Goal: Transaction & Acquisition: Purchase product/service

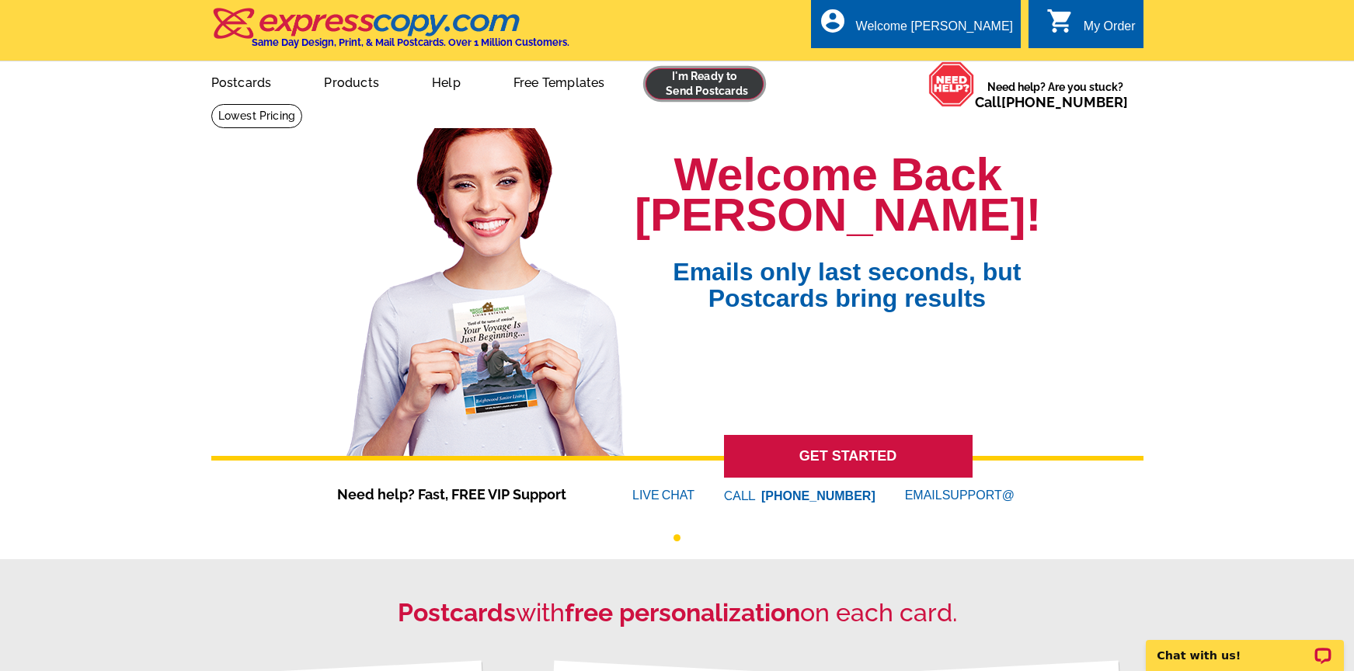
click at [708, 87] on link at bounding box center [704, 83] width 119 height 31
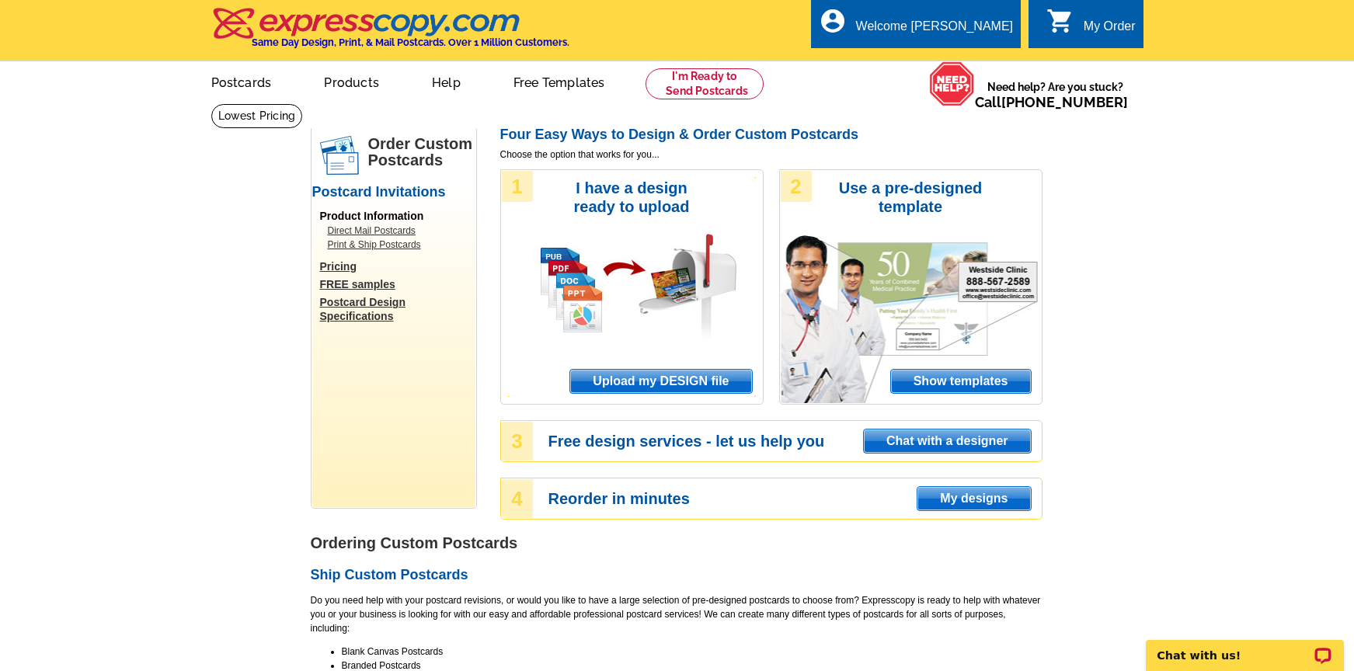
click at [642, 274] on div "1 I have a design ready to upload Upload my DESIGN file" at bounding box center [631, 286] width 263 height 235
click at [651, 382] on span "Upload my DESIGN file" at bounding box center [660, 381] width 181 height 23
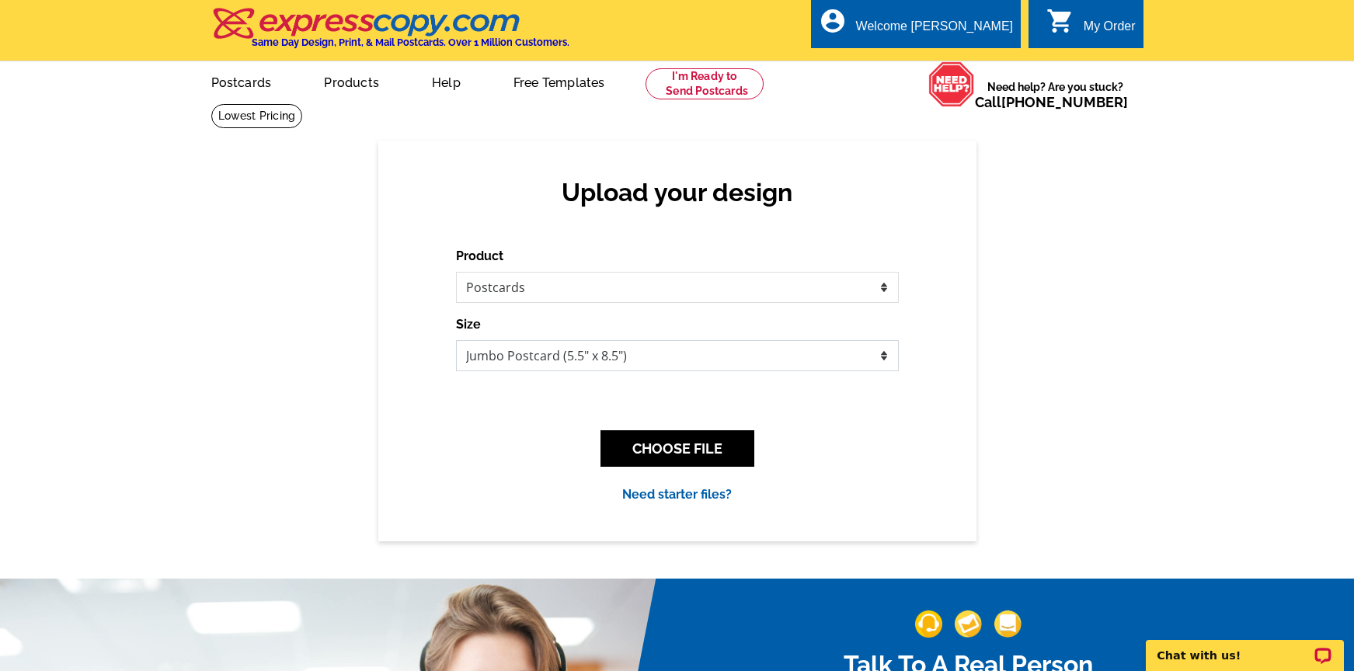
click at [892, 357] on select "Jumbo Postcard (5.5" x 8.5") Regular Postcard (4.25" x 5.6") Panoramic Postcard…" at bounding box center [677, 355] width 443 height 31
click at [245, 82] on link "Postcards" at bounding box center [240, 81] width 109 height 37
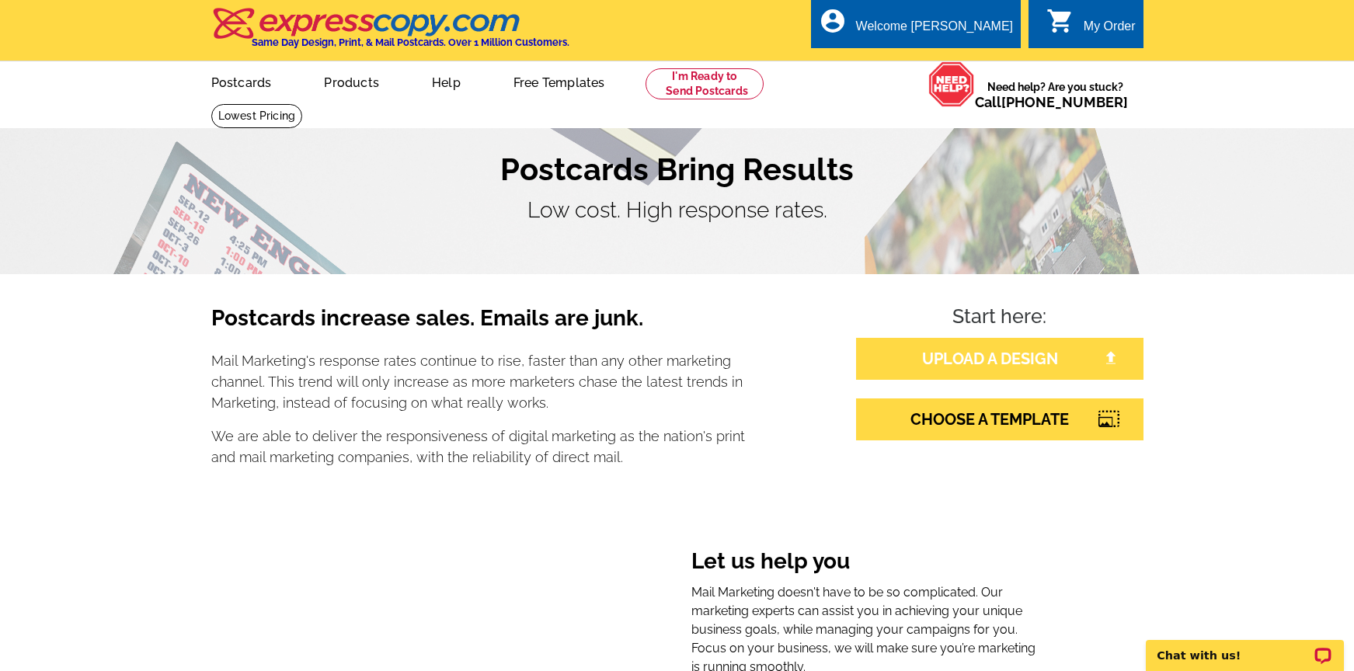
click at [993, 364] on link "UPLOAD A DESIGN" at bounding box center [999, 359] width 287 height 42
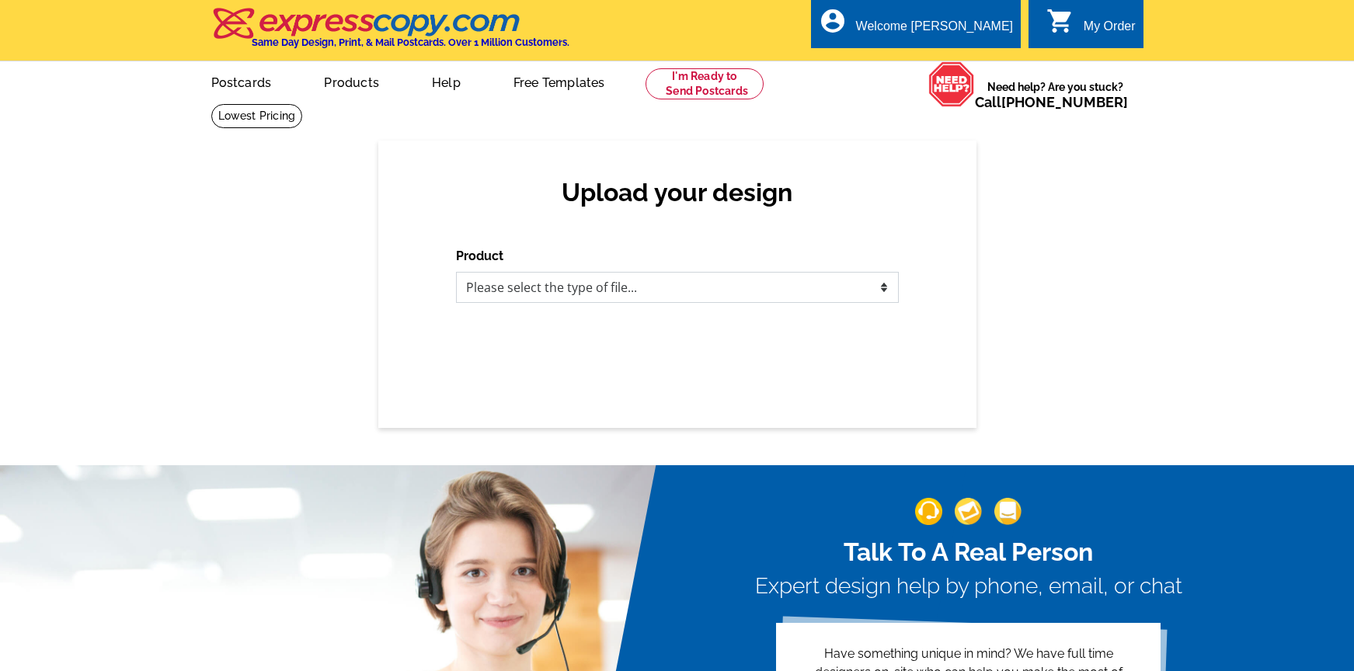
click at [645, 276] on select "Please select the type of file... Postcards Business Cards Letters and flyers G…" at bounding box center [677, 287] width 443 height 31
select select "1"
click at [456, 272] on select "Please select the type of file... Postcards Business Cards Letters and flyers G…" at bounding box center [677, 287] width 443 height 31
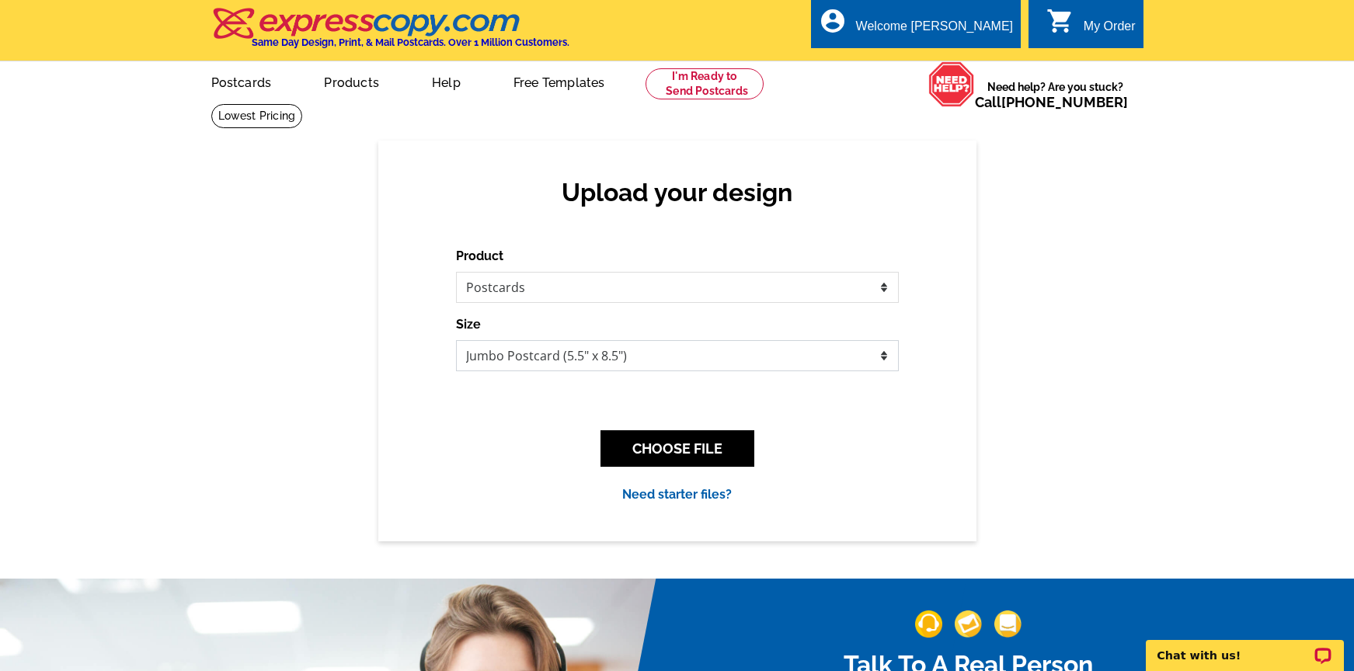
click at [653, 350] on select "Jumbo Postcard (5.5" x 8.5") Regular Postcard (4.25" x 5.6") Panoramic Postcard…" at bounding box center [677, 355] width 443 height 31
click at [690, 447] on button "CHOOSE FILE" at bounding box center [677, 448] width 154 height 37
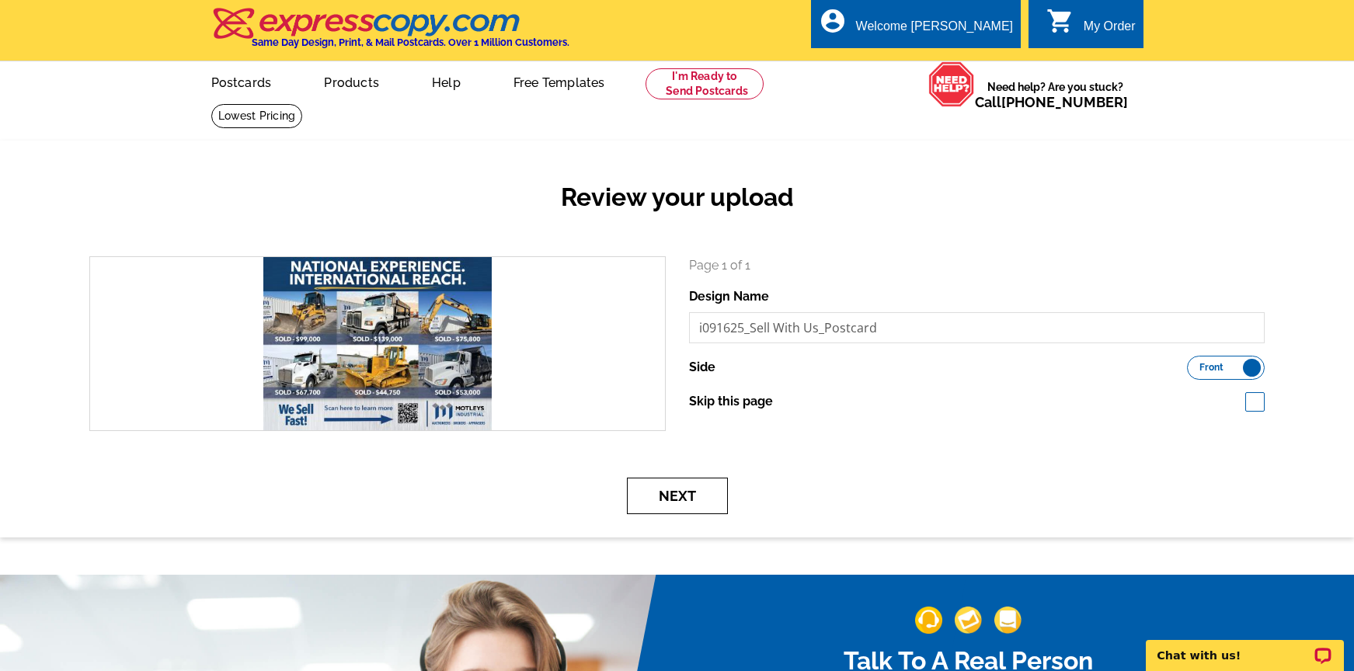
click at [684, 496] on button "Next" at bounding box center [677, 496] width 101 height 37
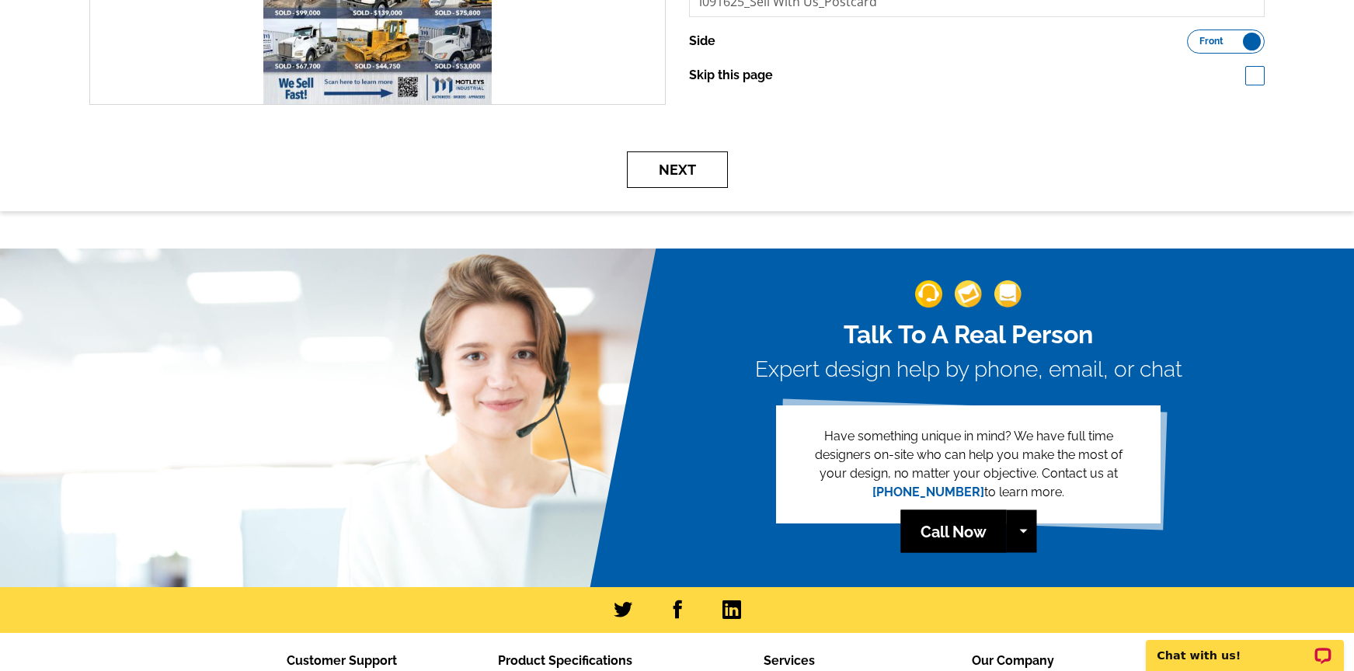
scroll to position [409, 0]
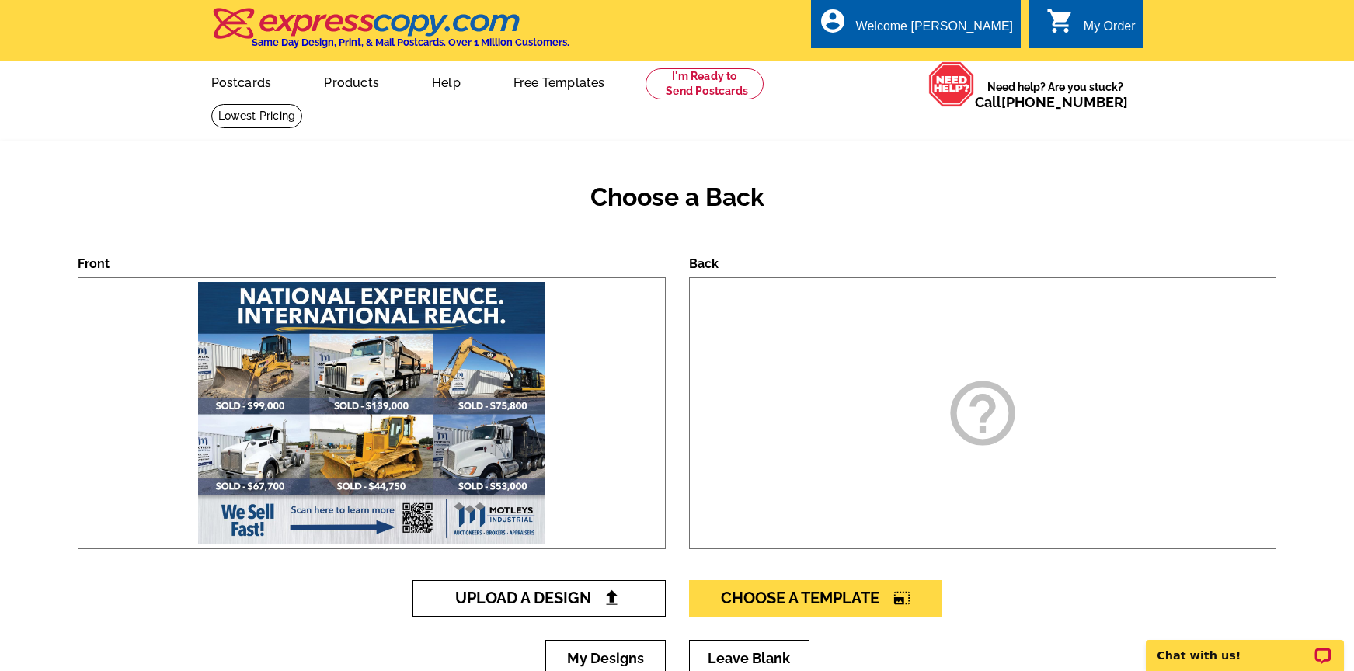
click at [572, 598] on span "Upload A Design" at bounding box center [538, 598] width 167 height 19
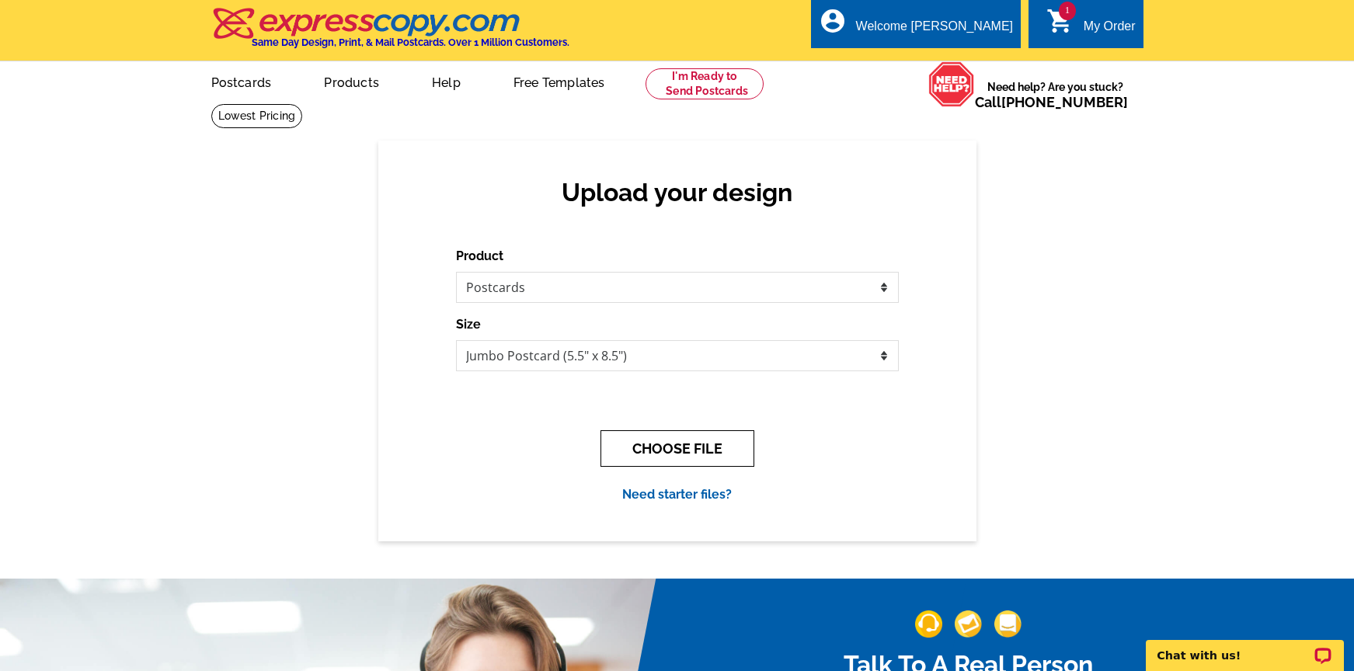
click at [698, 450] on button "CHOOSE FILE" at bounding box center [677, 448] width 154 height 37
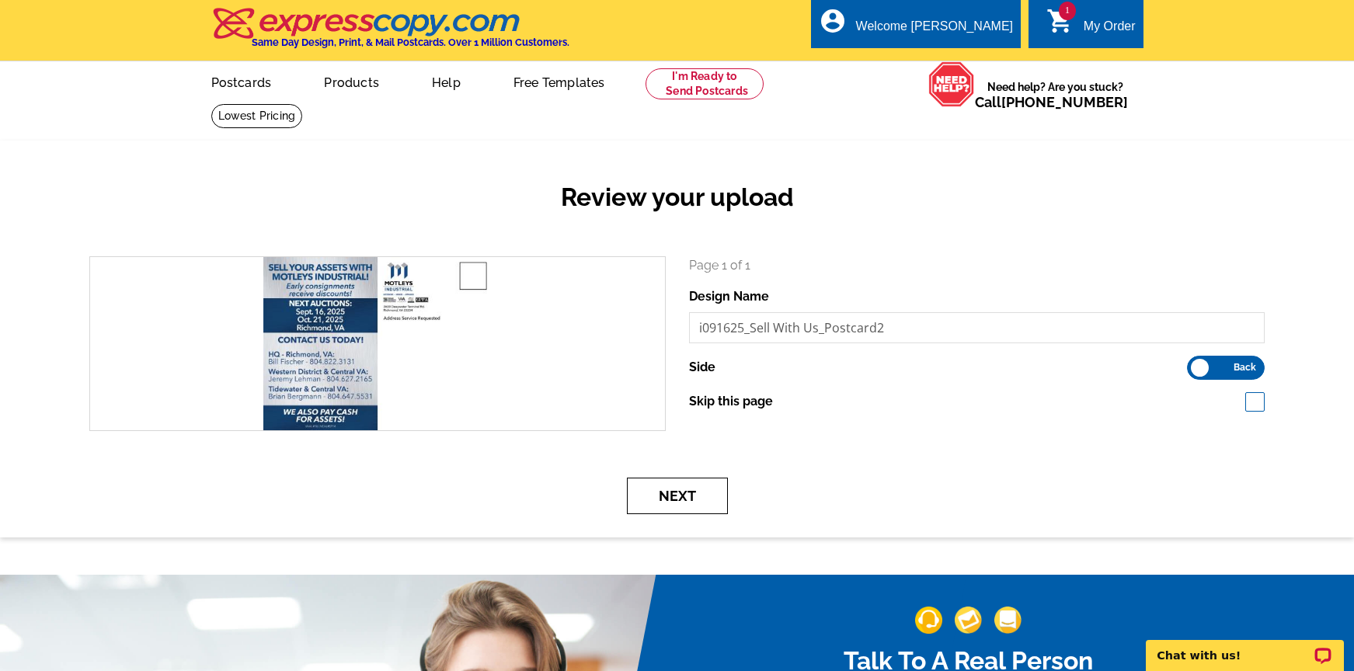
click at [672, 499] on button "Next" at bounding box center [677, 496] width 101 height 37
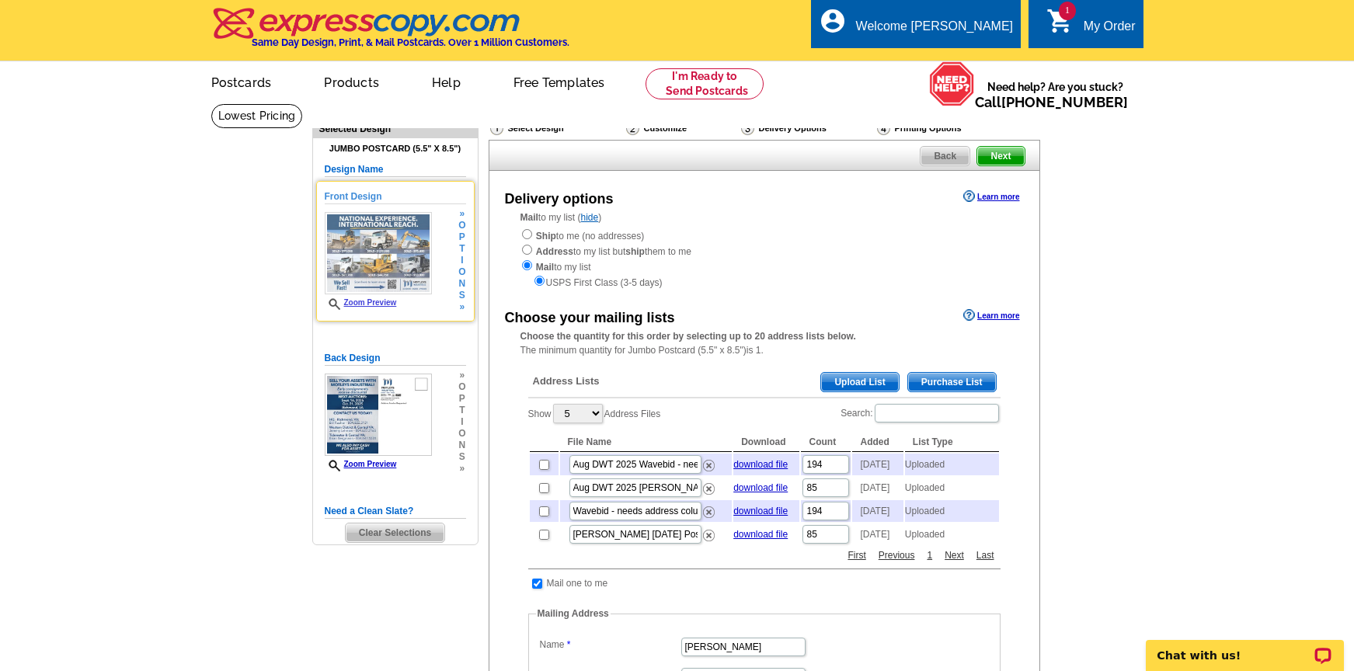
click at [379, 303] on link "Zoom Preview" at bounding box center [361, 302] width 72 height 9
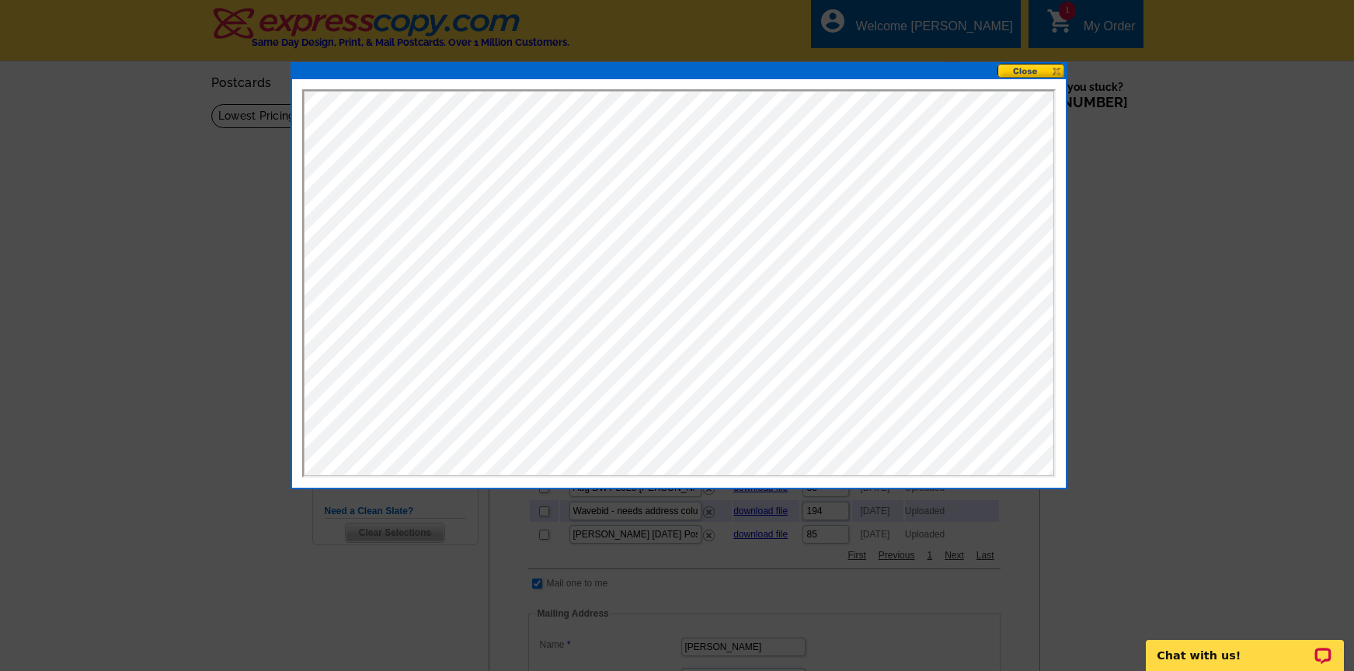
click at [1139, 213] on div at bounding box center [677, 335] width 1354 height 671
click at [252, 121] on div at bounding box center [677, 335] width 1354 height 671
click at [193, 196] on div at bounding box center [677, 335] width 1354 height 671
click at [1172, 471] on div at bounding box center [677, 335] width 1354 height 671
click at [1143, 440] on div at bounding box center [677, 335] width 1354 height 671
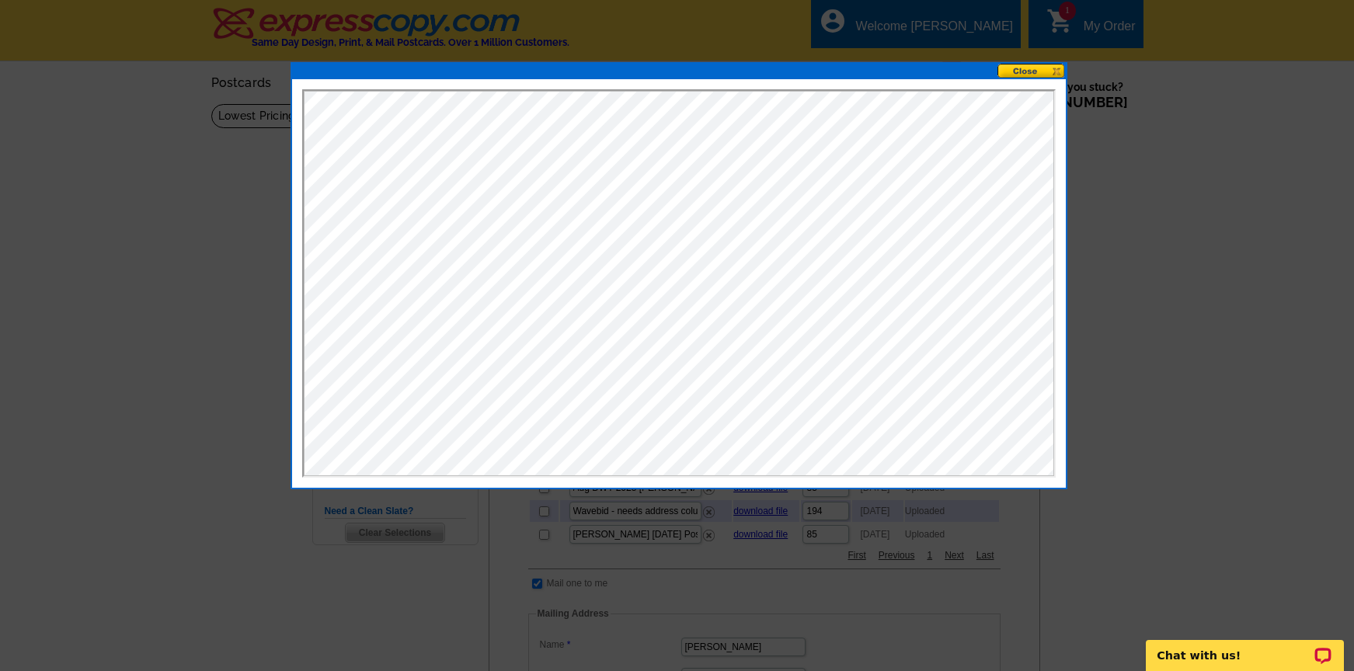
click at [125, 109] on div at bounding box center [677, 335] width 1354 height 671
click at [1053, 75] on button at bounding box center [1031, 71] width 68 height 15
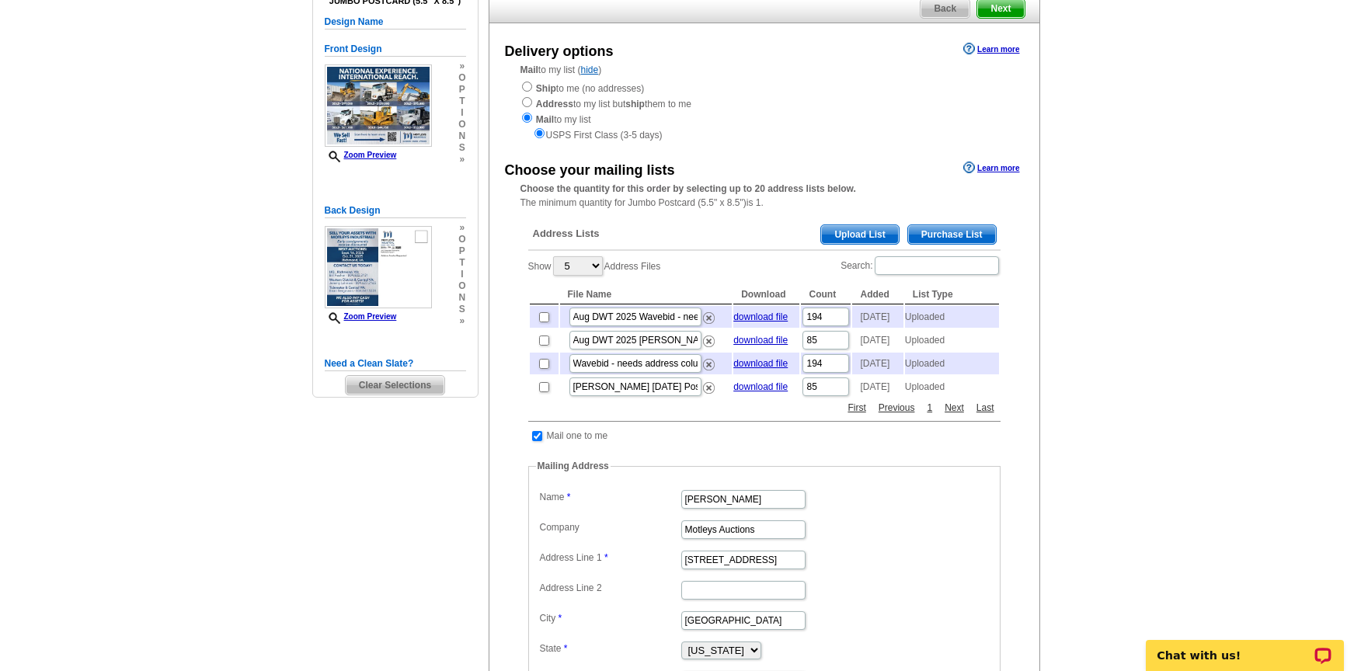
scroll to position [155, 0]
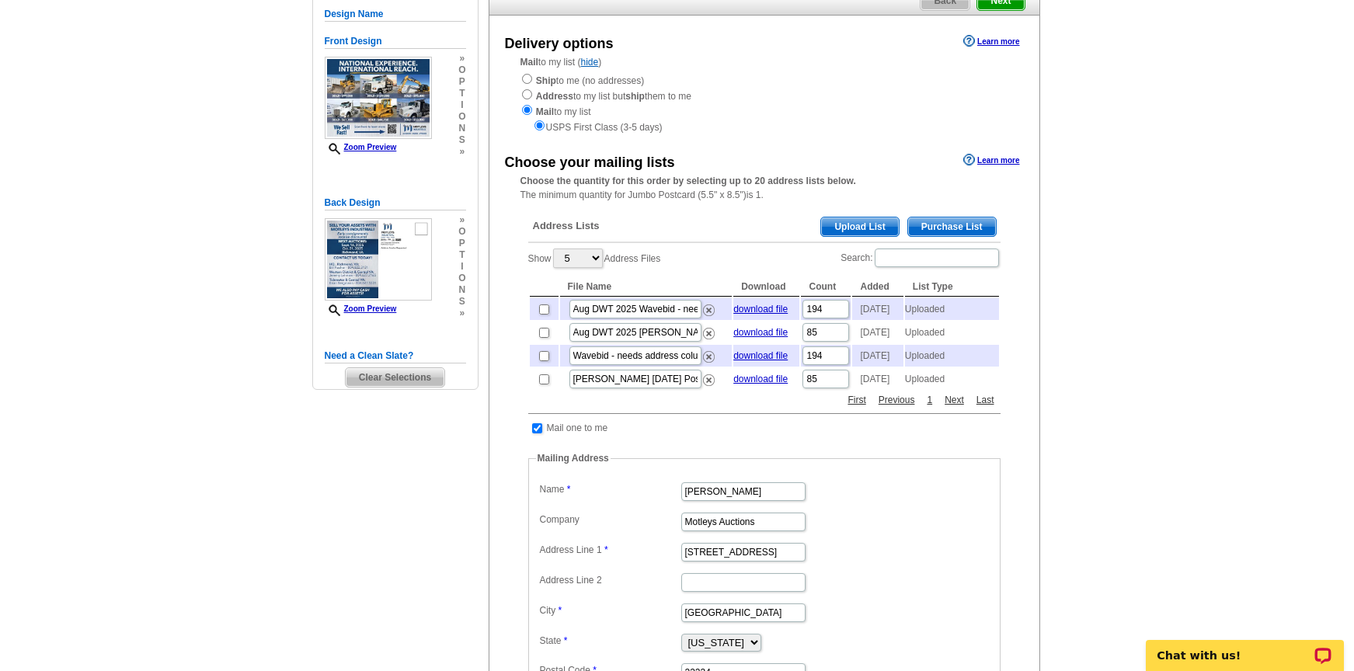
click at [862, 225] on span "Upload List" at bounding box center [859, 226] width 77 height 19
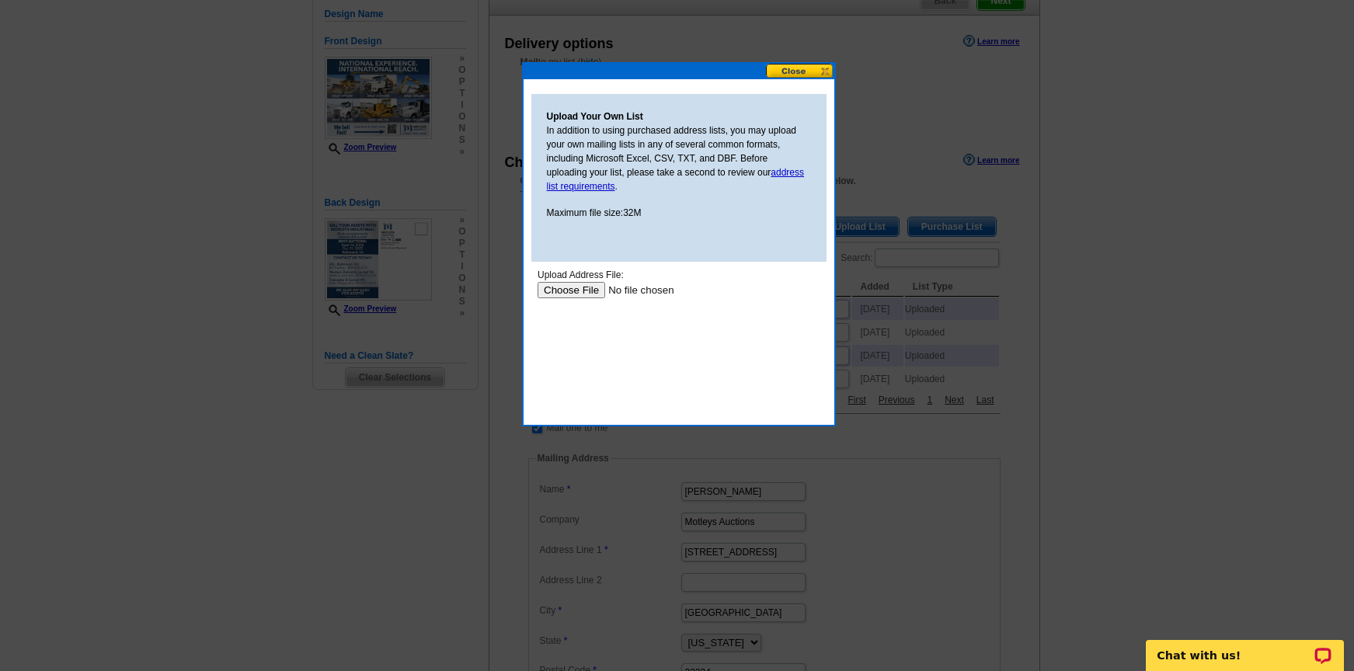
scroll to position [0, 0]
click at [579, 291] on input "file" at bounding box center [635, 290] width 196 height 16
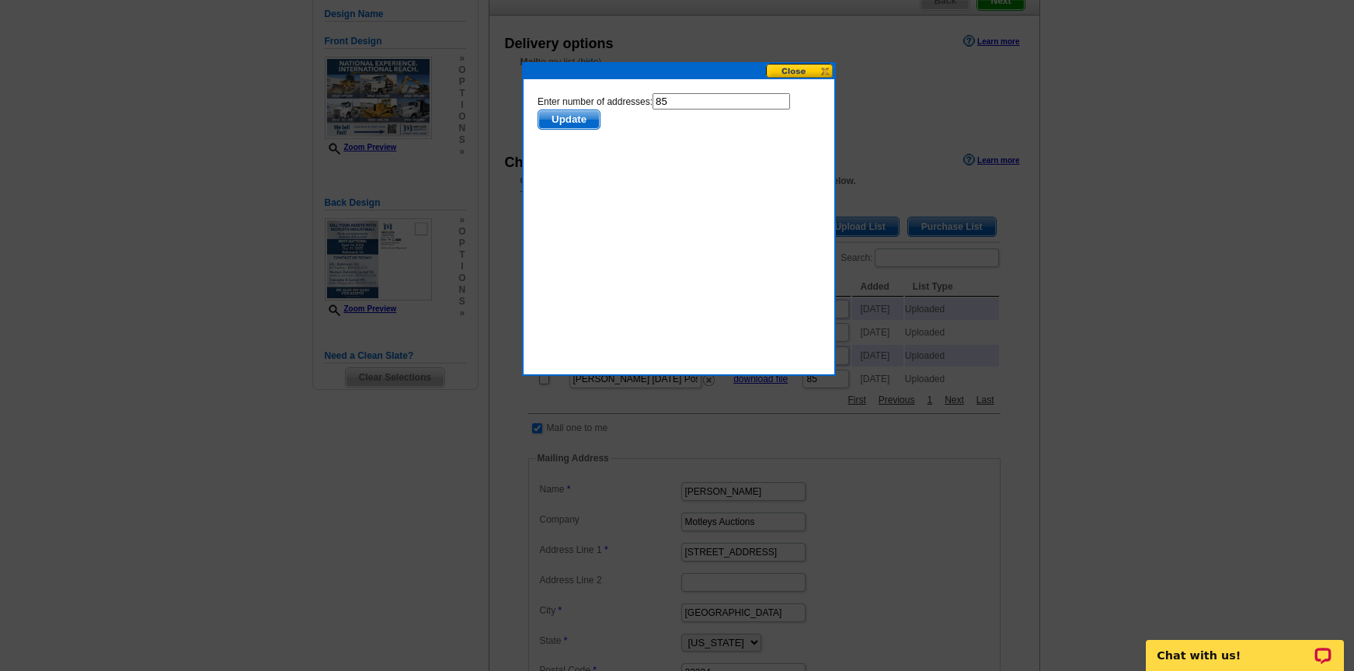
click at [579, 118] on span "Update" at bounding box center [567, 119] width 61 height 19
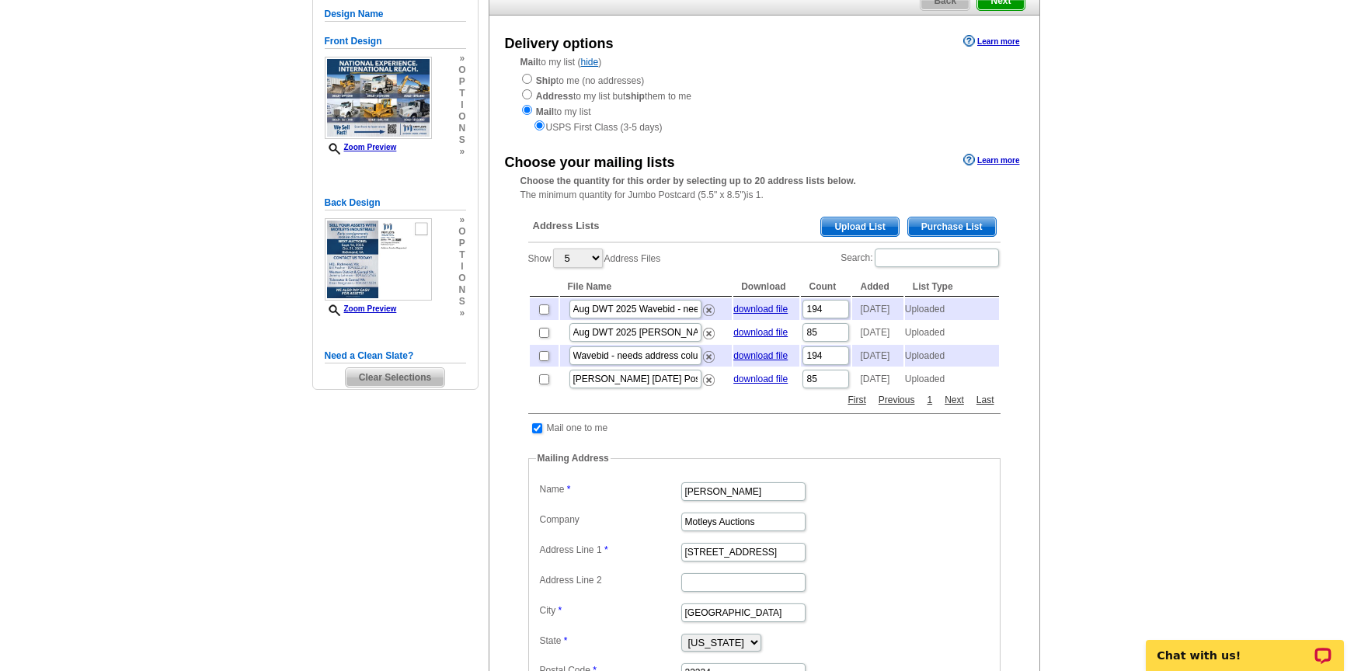
click at [868, 229] on span "Upload List" at bounding box center [859, 226] width 77 height 19
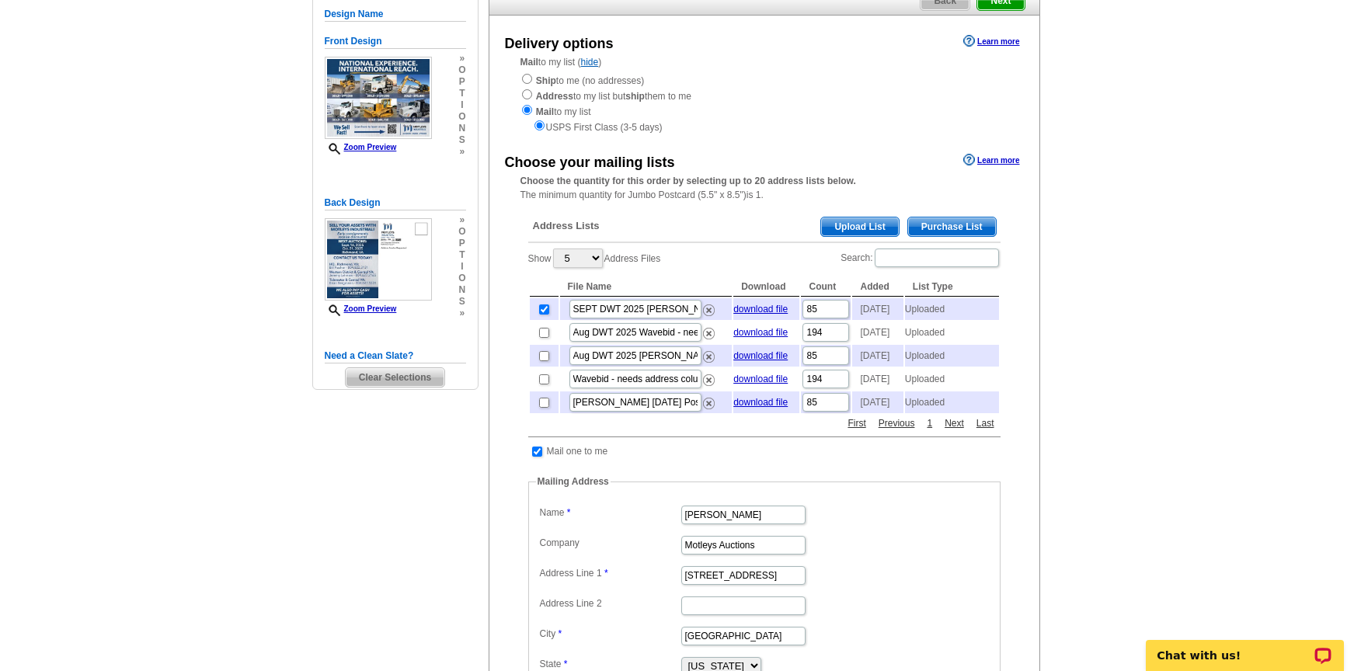
click at [860, 222] on span "Upload List" at bounding box center [859, 226] width 77 height 19
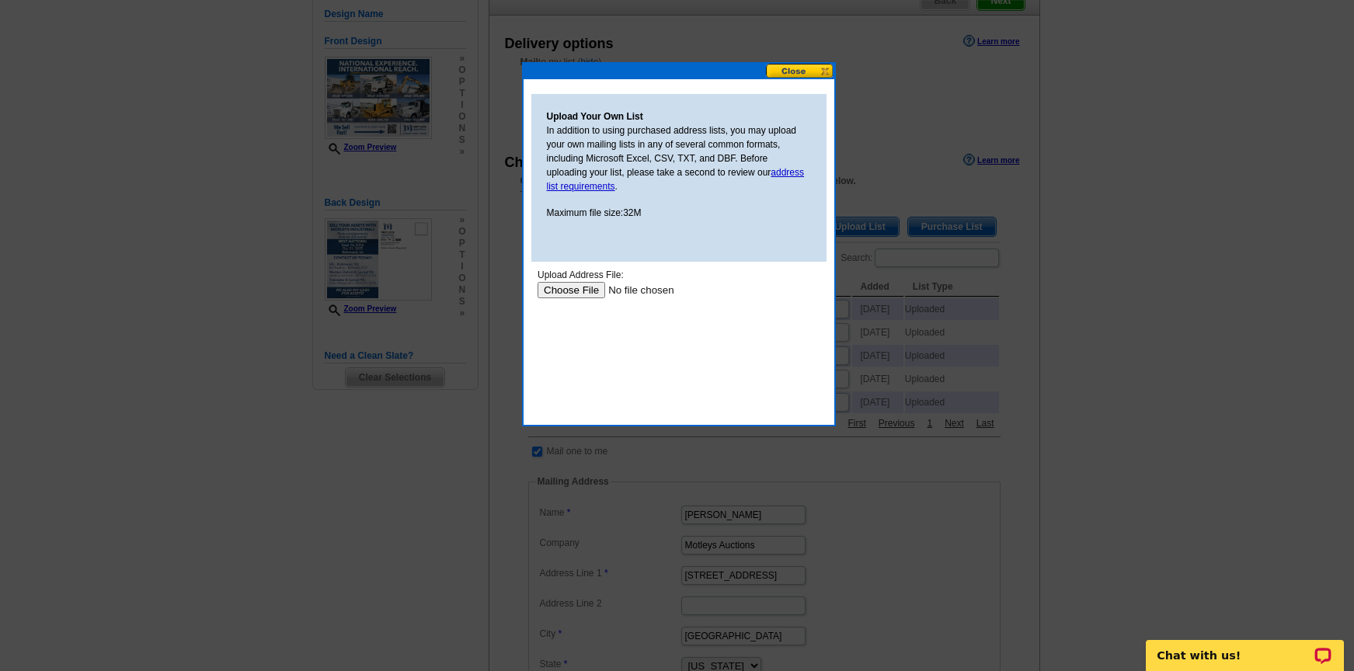
click at [586, 289] on input "file" at bounding box center [635, 290] width 196 height 16
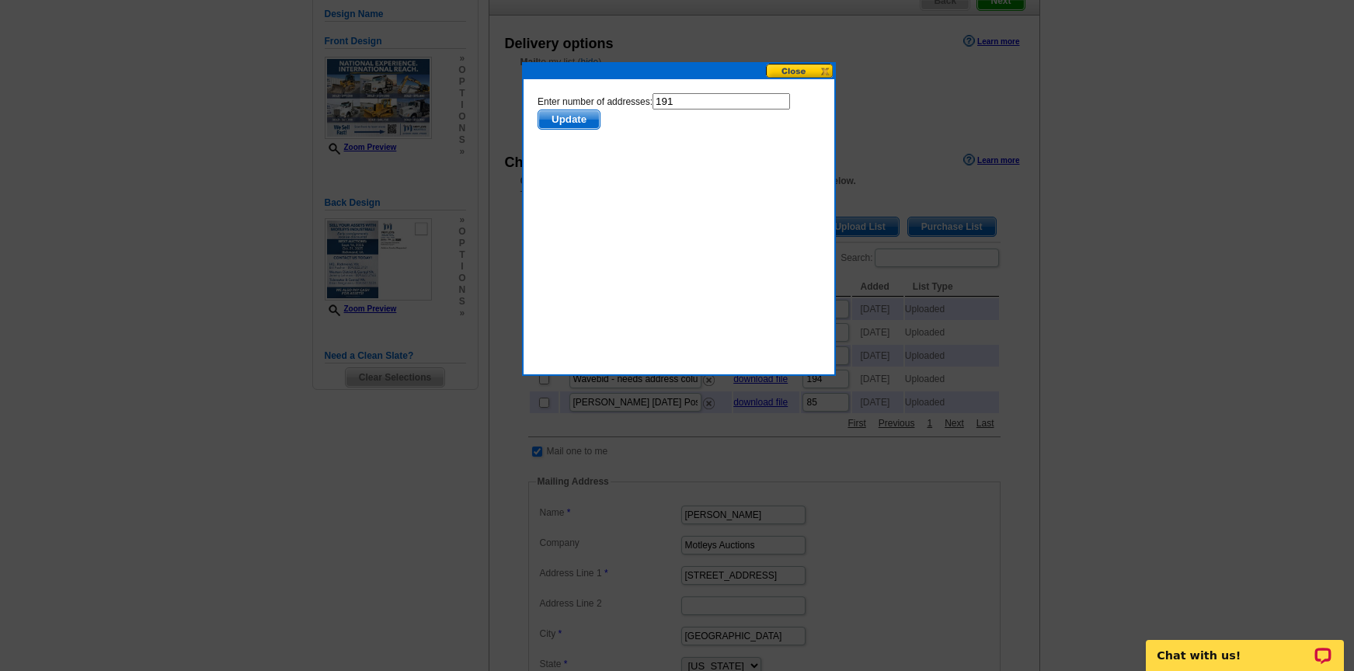
click at [581, 116] on span "Update" at bounding box center [567, 119] width 61 height 19
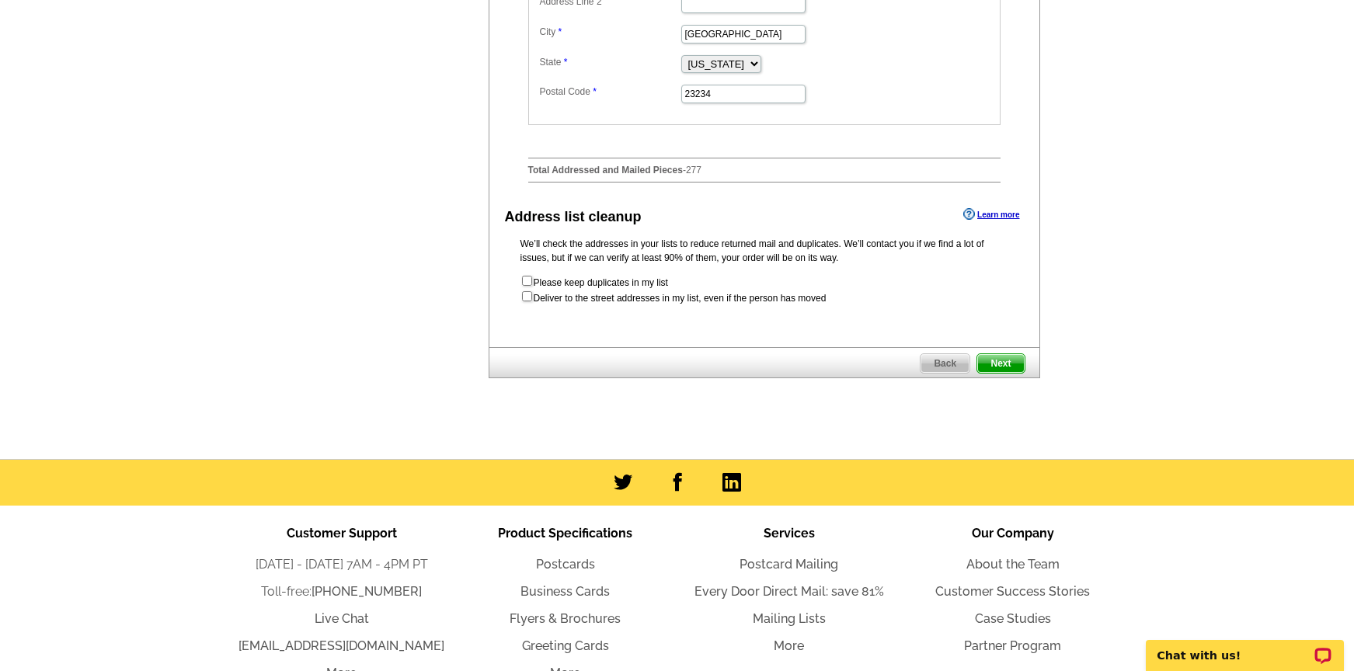
scroll to position [760, 0]
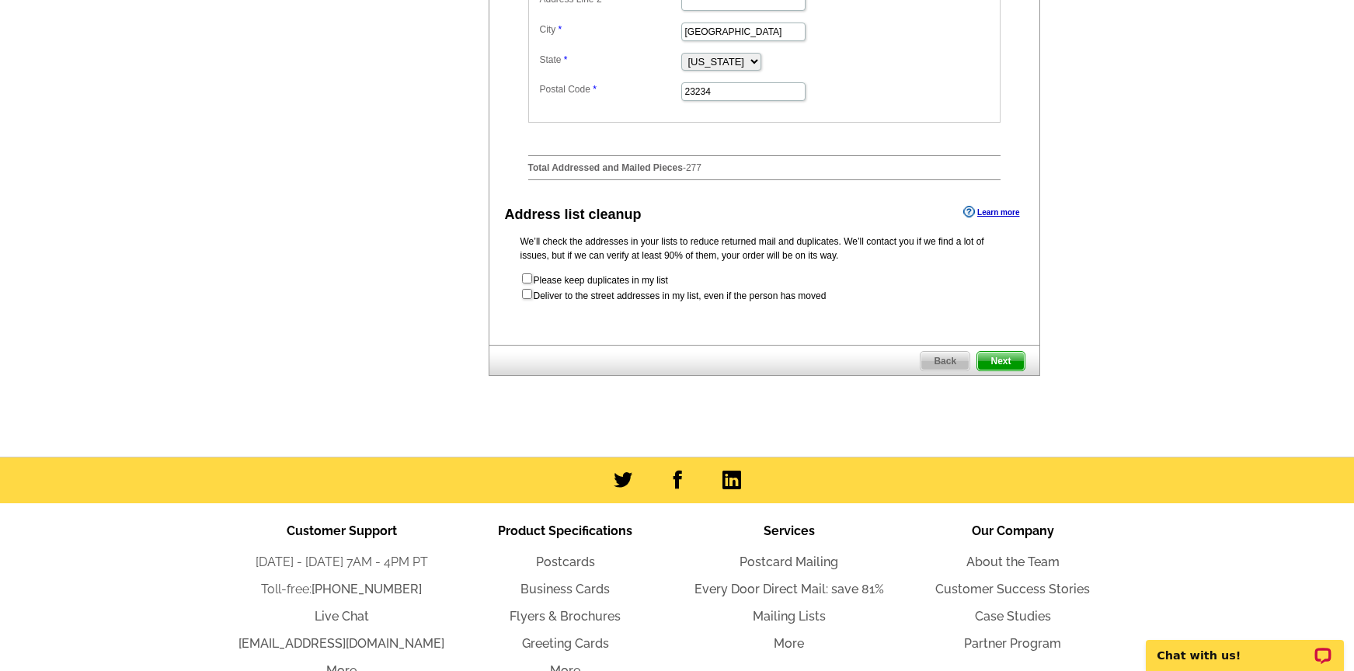
click at [1003, 370] on span "Next" at bounding box center [1000, 361] width 47 height 19
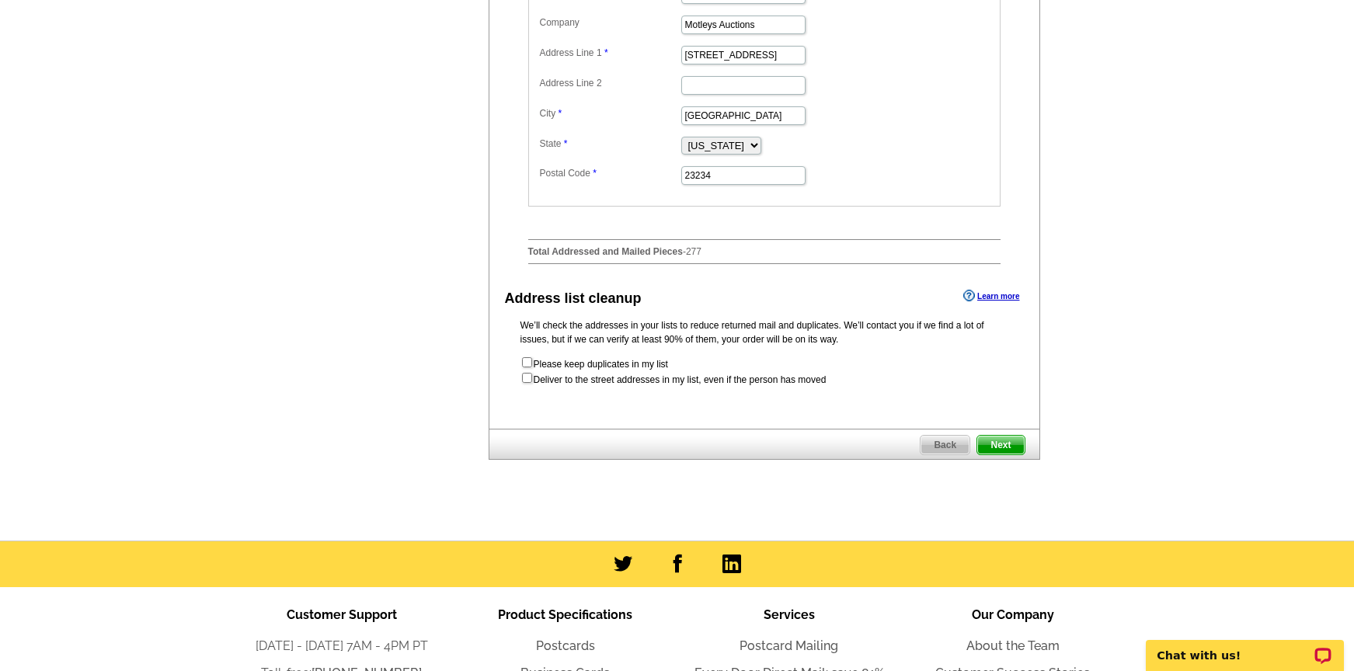
scroll to position [669, 0]
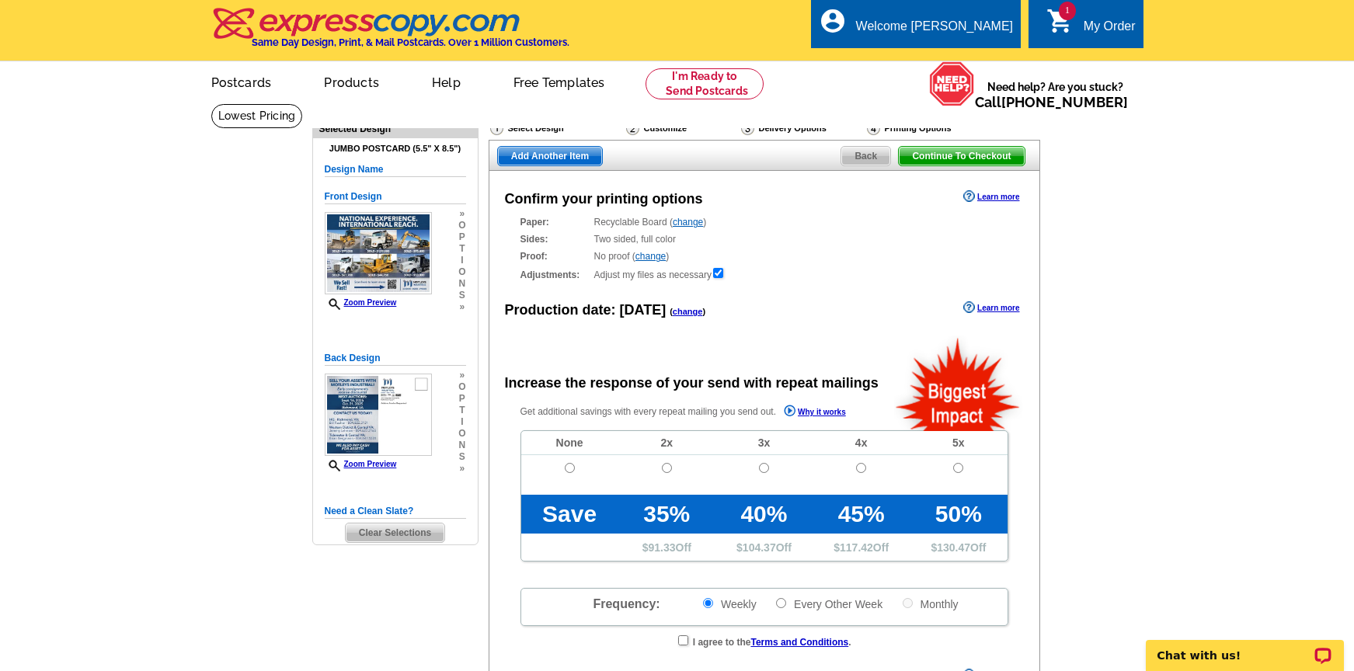
radio input "false"
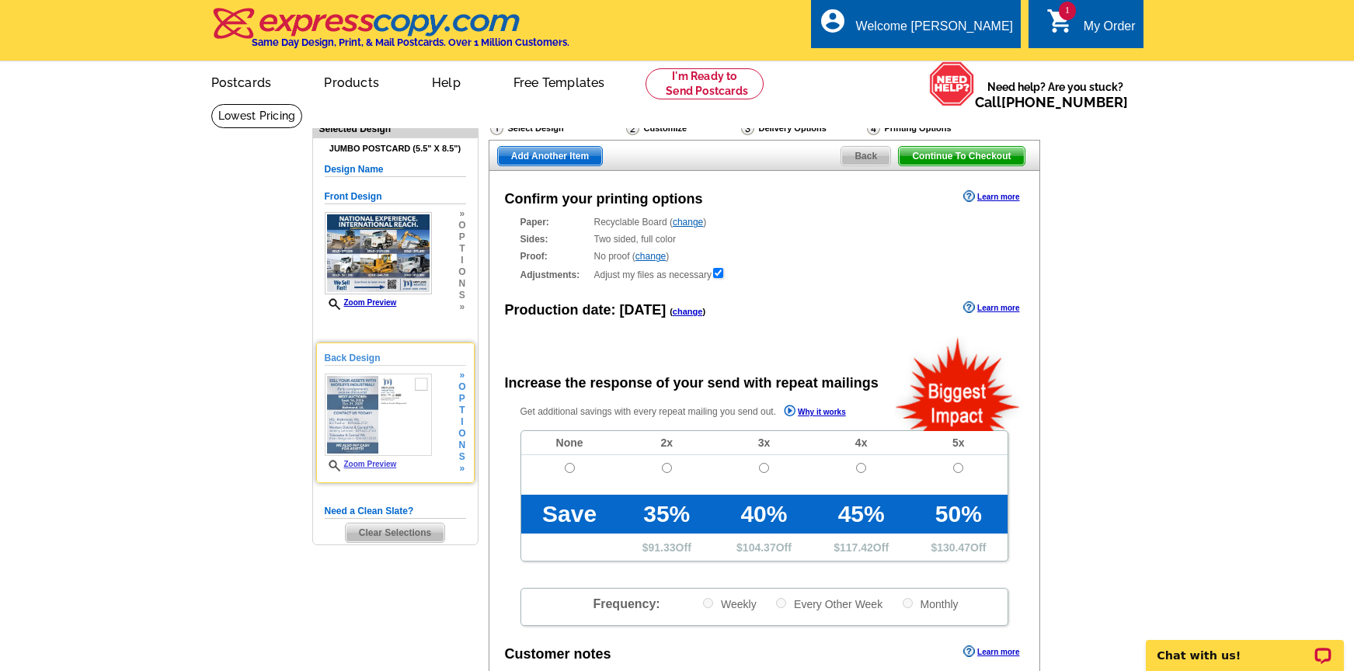
click at [331, 465] on icon at bounding box center [337, 466] width 16 height 12
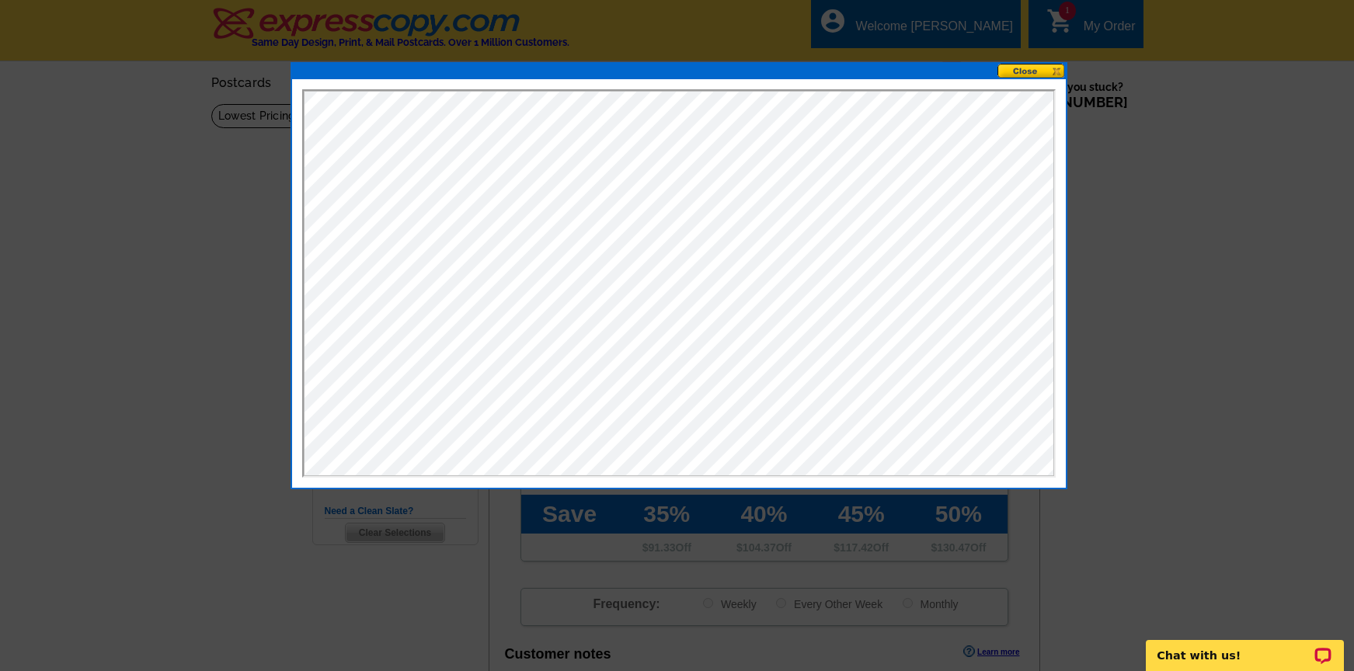
click at [1033, 70] on button at bounding box center [1031, 71] width 68 height 15
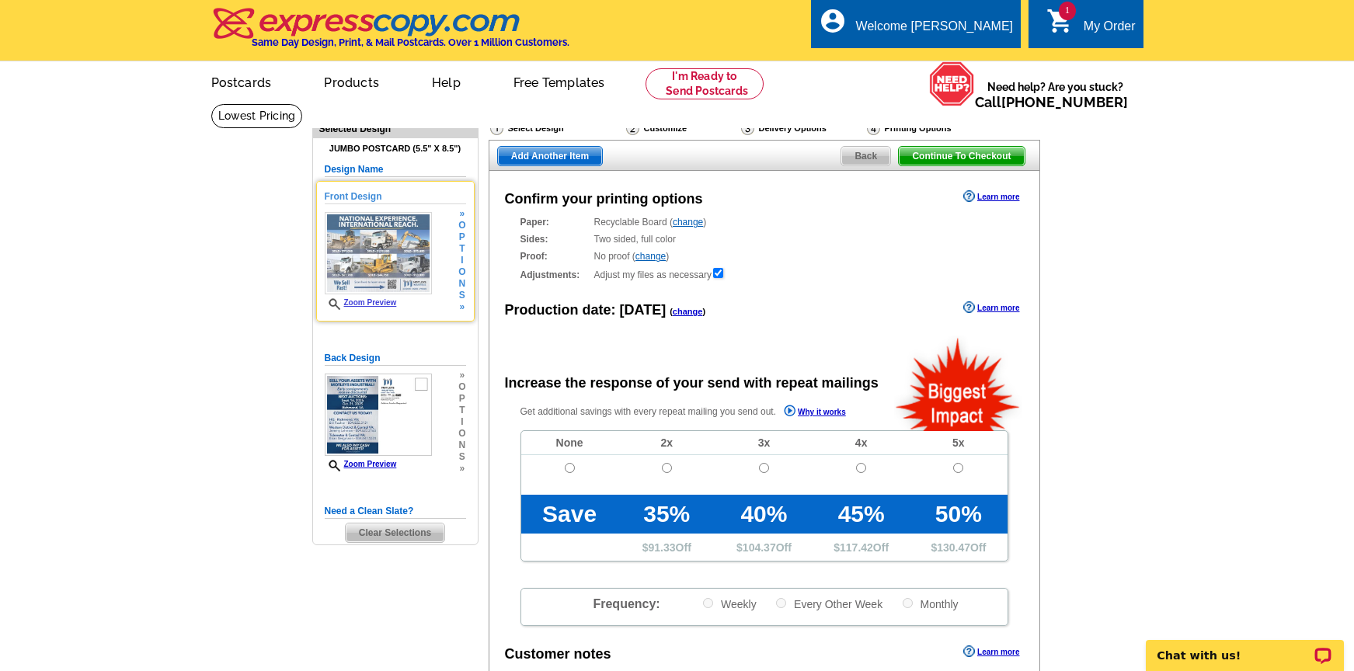
click at [396, 252] on img at bounding box center [378, 253] width 107 height 82
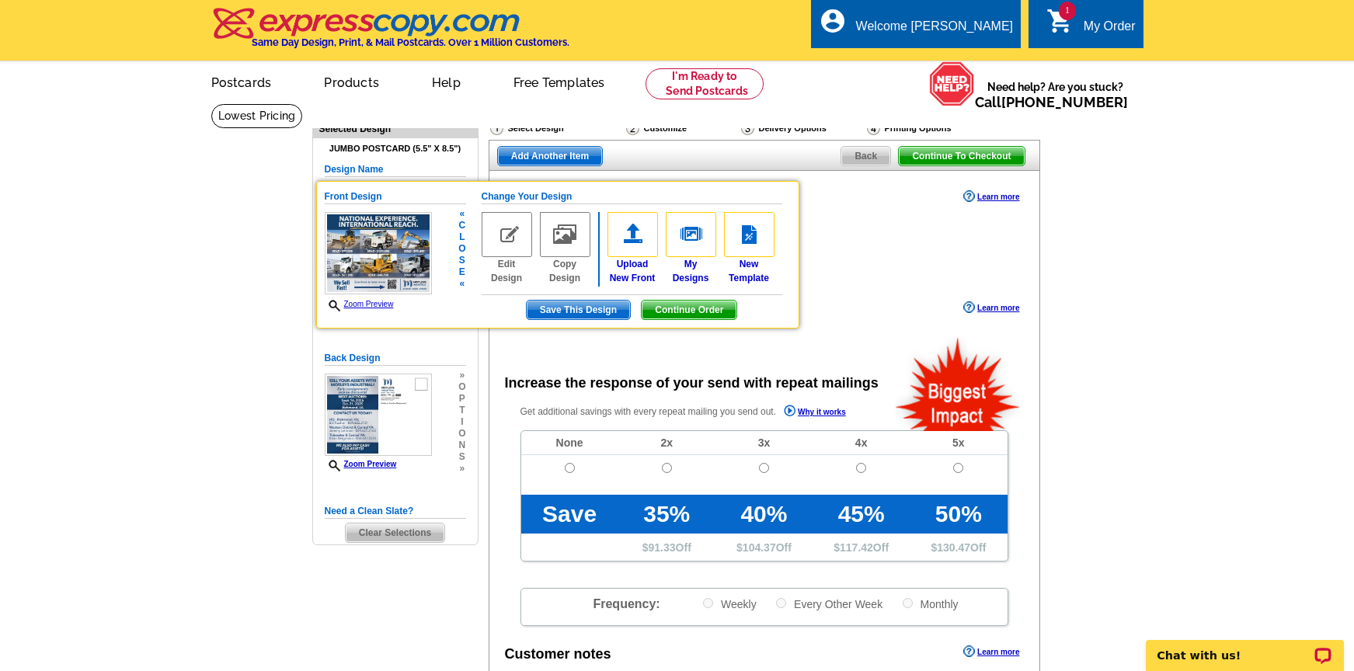
click at [366, 307] on link "Zoom Preview" at bounding box center [359, 304] width 69 height 9
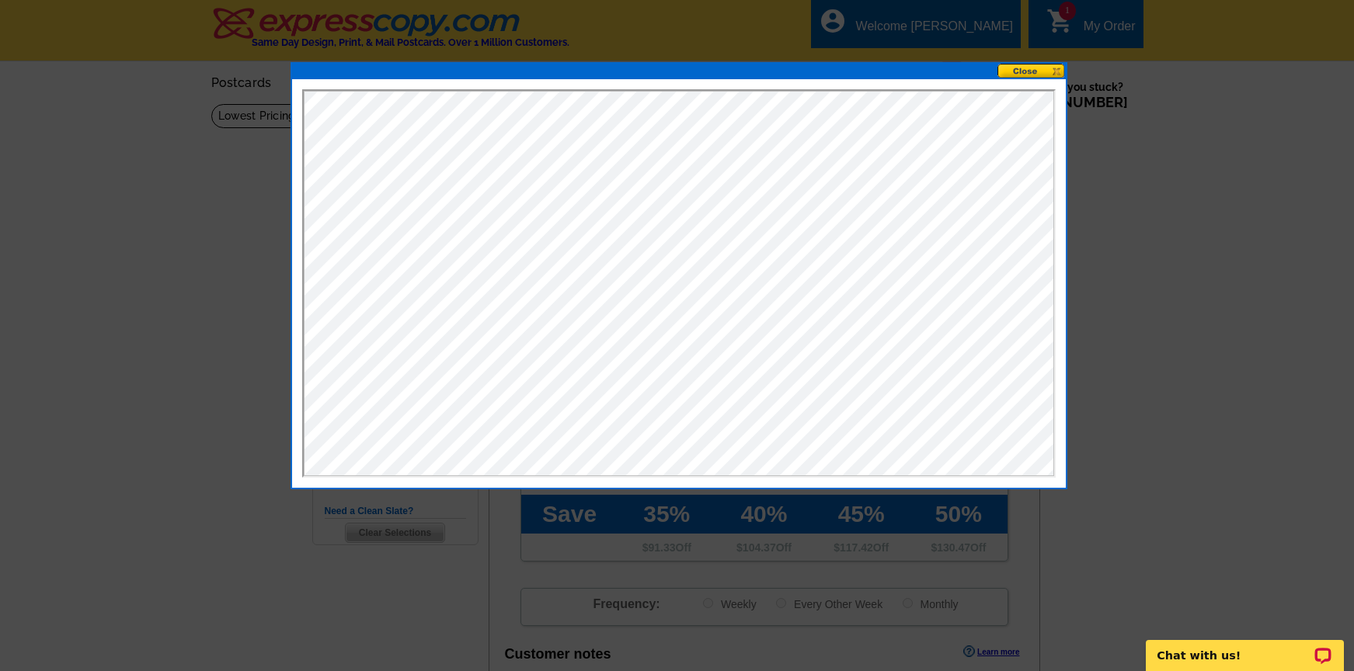
click at [1012, 69] on button at bounding box center [1031, 71] width 68 height 15
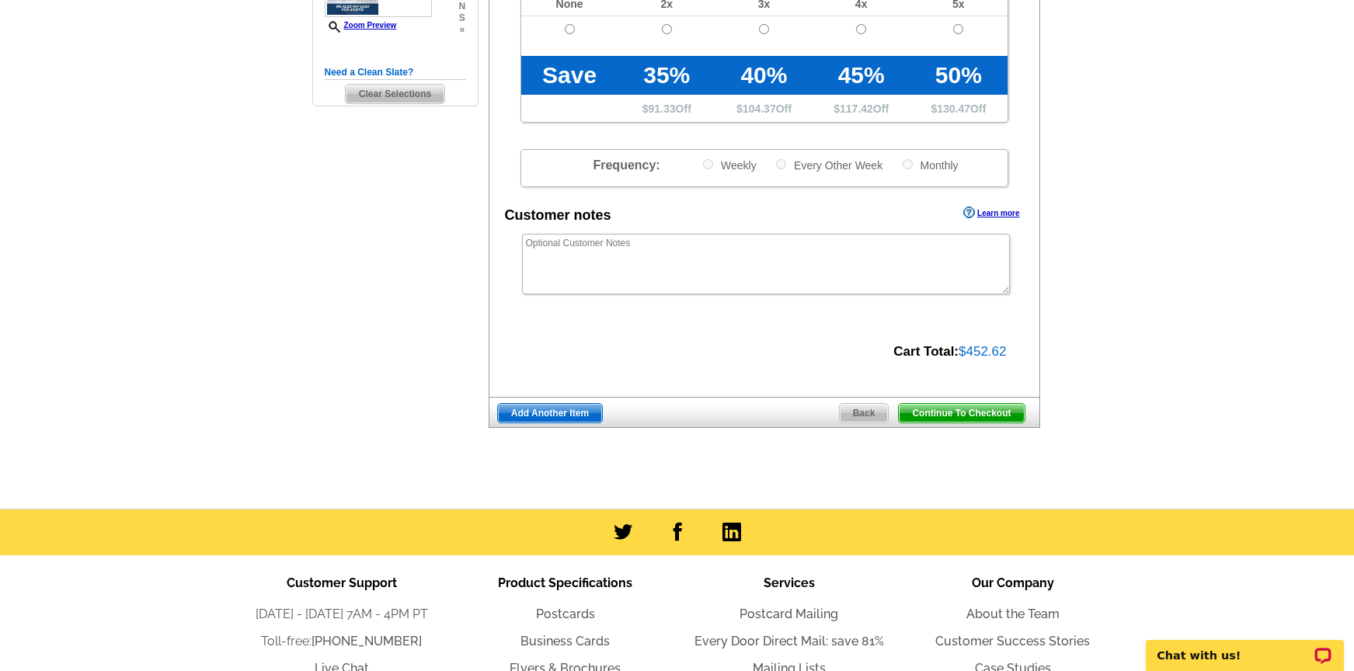
scroll to position [440, 0]
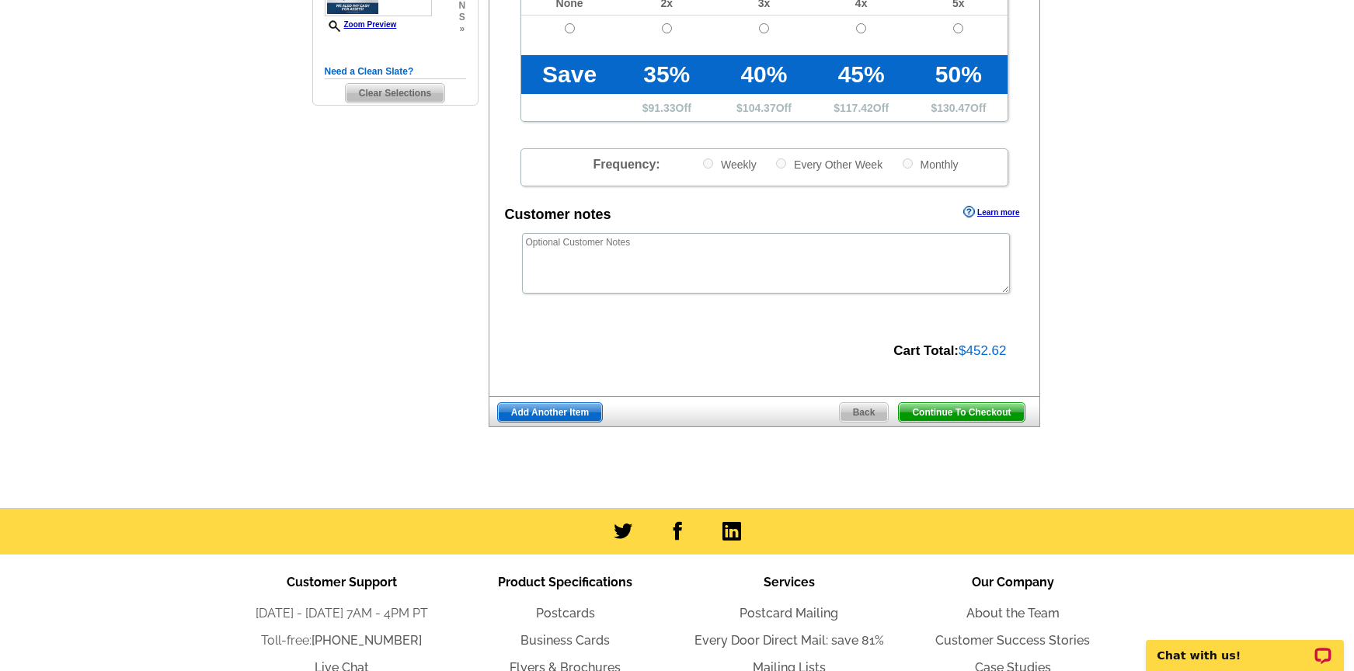
click at [976, 412] on span "Continue To Checkout" at bounding box center [961, 412] width 125 height 19
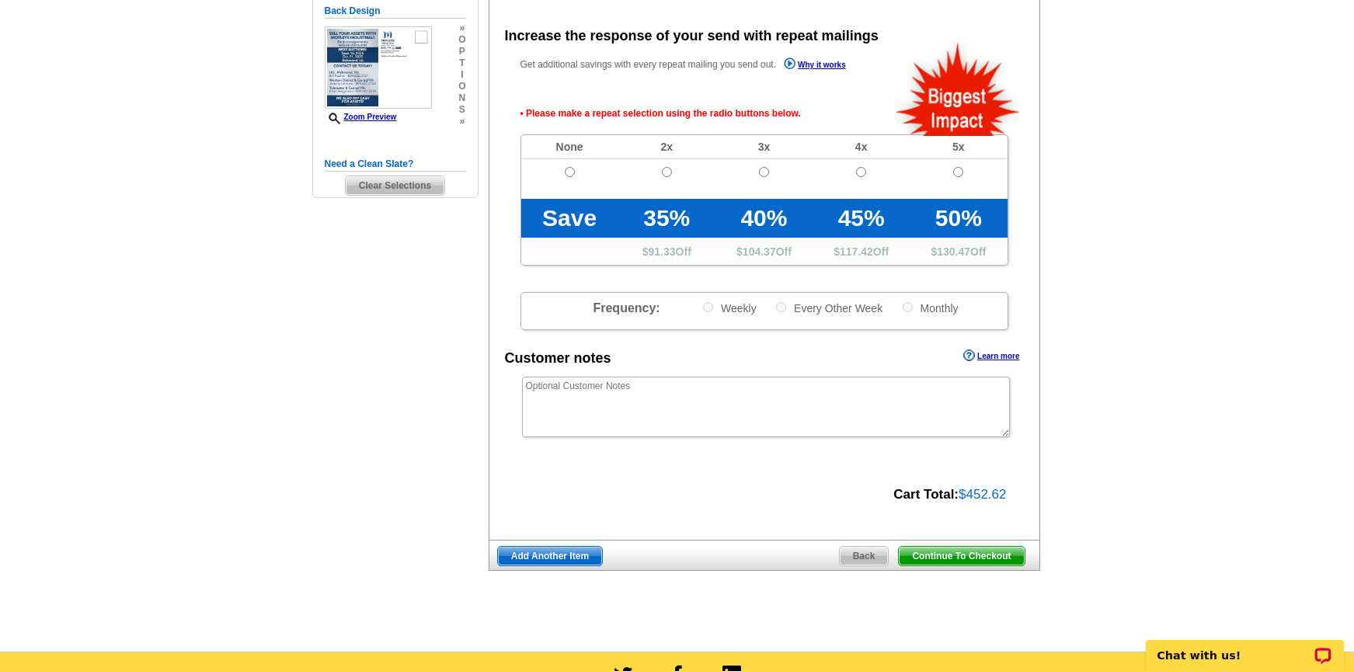
scroll to position [346, 0]
click at [569, 170] on input "radio" at bounding box center [570, 173] width 10 height 10
radio input "true"
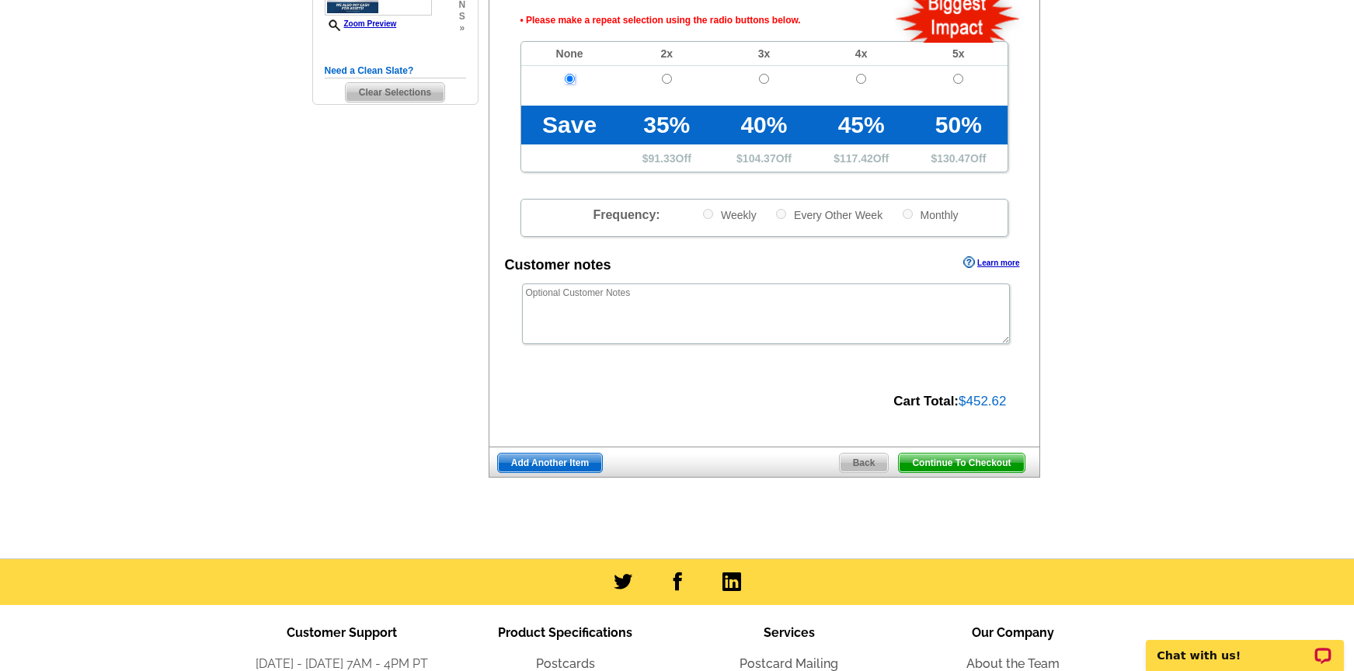
scroll to position [461, 0]
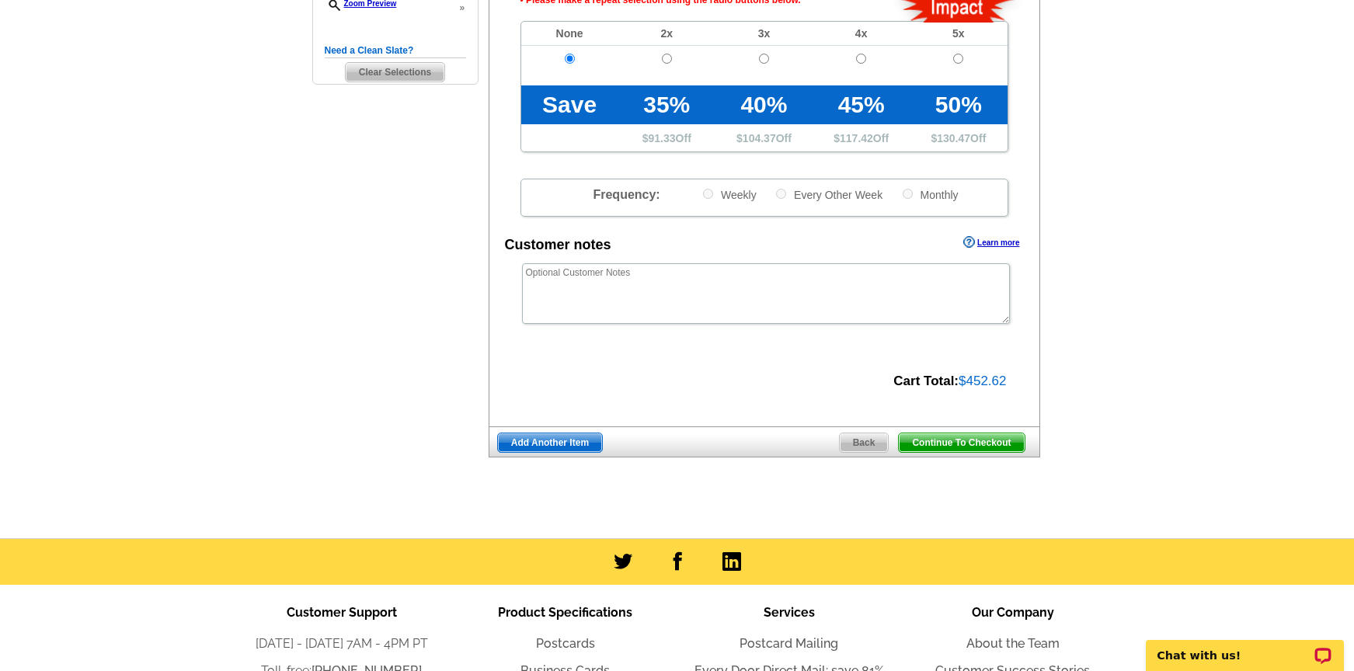
click at [948, 440] on span "Continue To Checkout" at bounding box center [961, 442] width 125 height 19
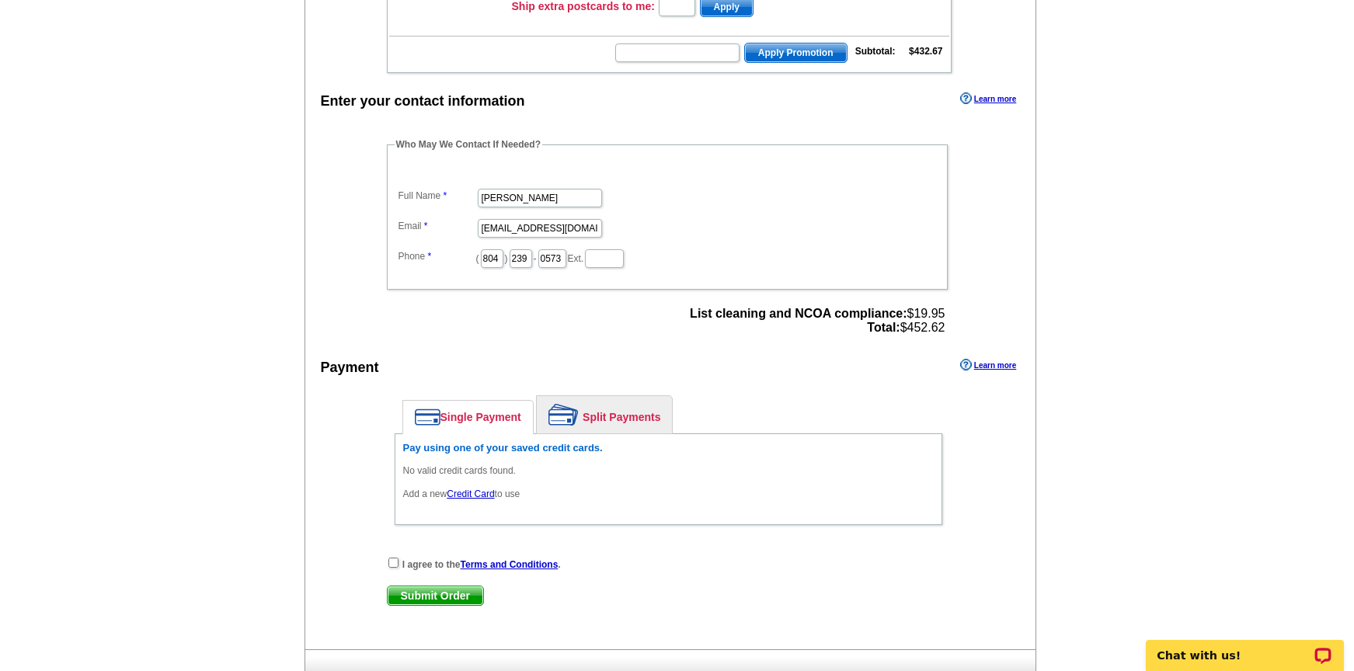
scroll to position [384, 0]
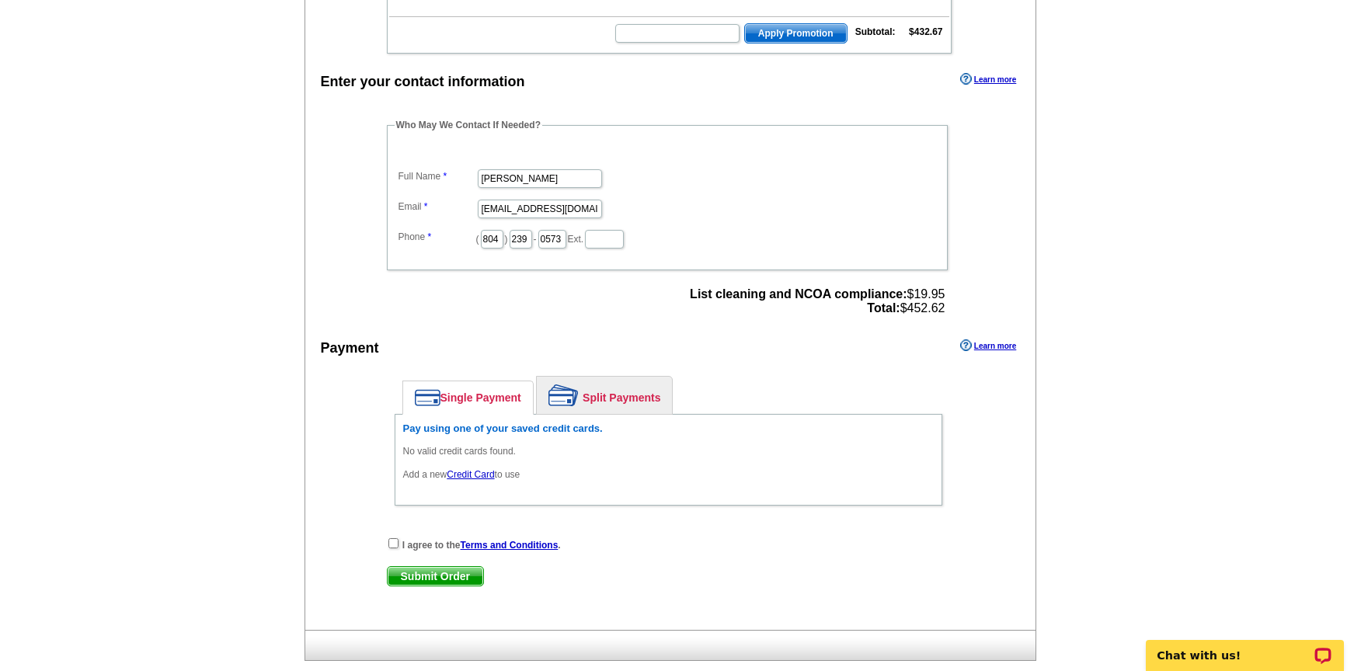
click at [461, 475] on link "Credit Card" at bounding box center [470, 474] width 47 height 11
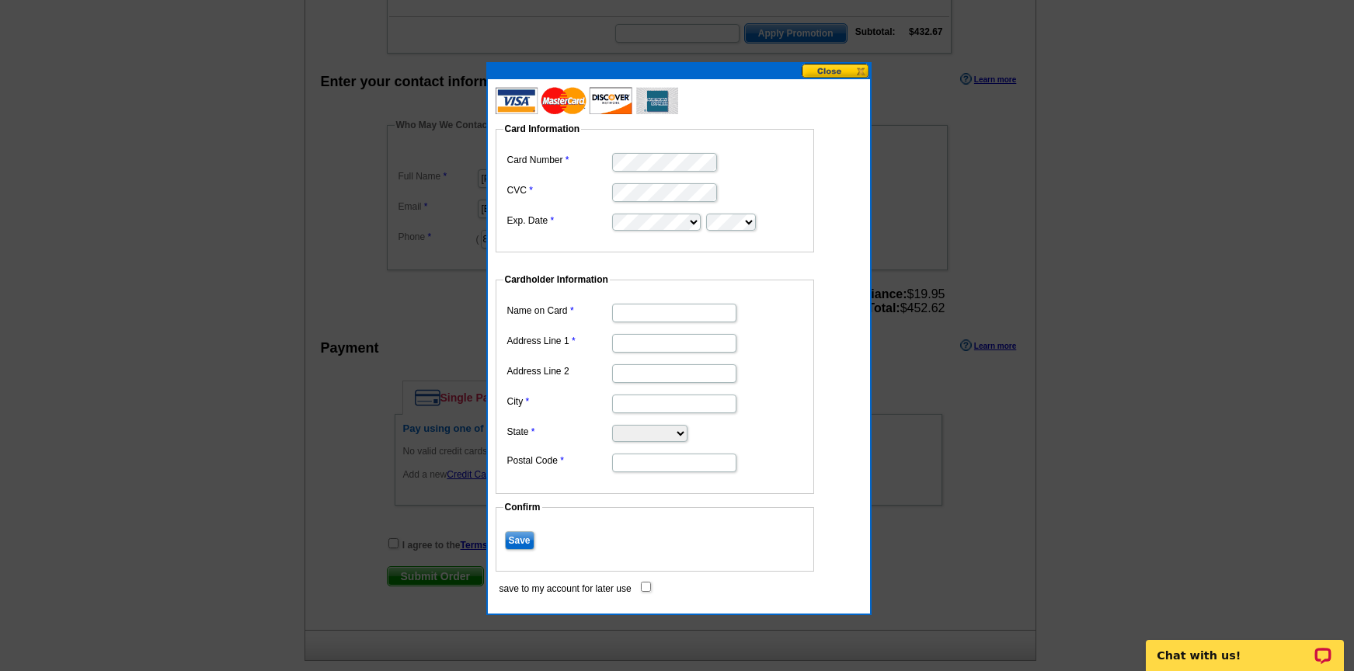
type input "Motleys Auctions"
click at [665, 336] on input "Address Line 1" at bounding box center [674, 343] width 124 height 19
type input "[STREET_ADDRESS]"
type input "[GEOGRAPHIC_DATA]"
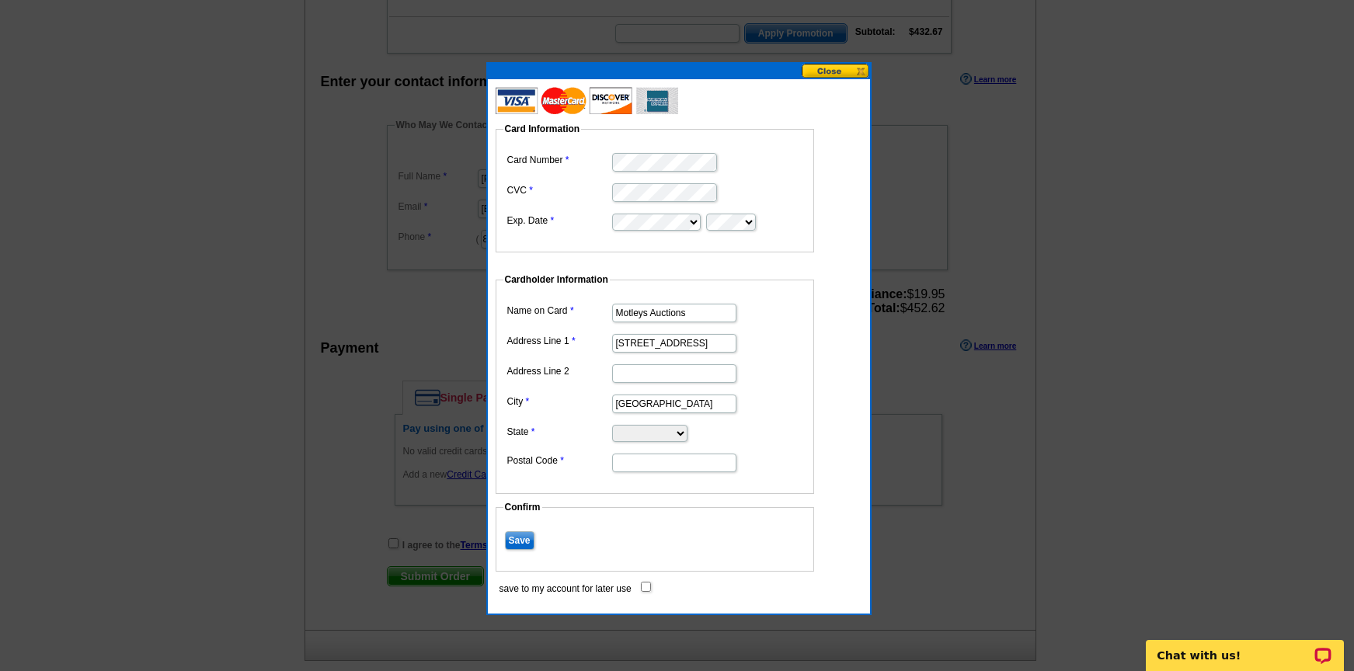
select select "VA"
type input "23234"
click at [523, 536] on input "Save" at bounding box center [520, 540] width 30 height 19
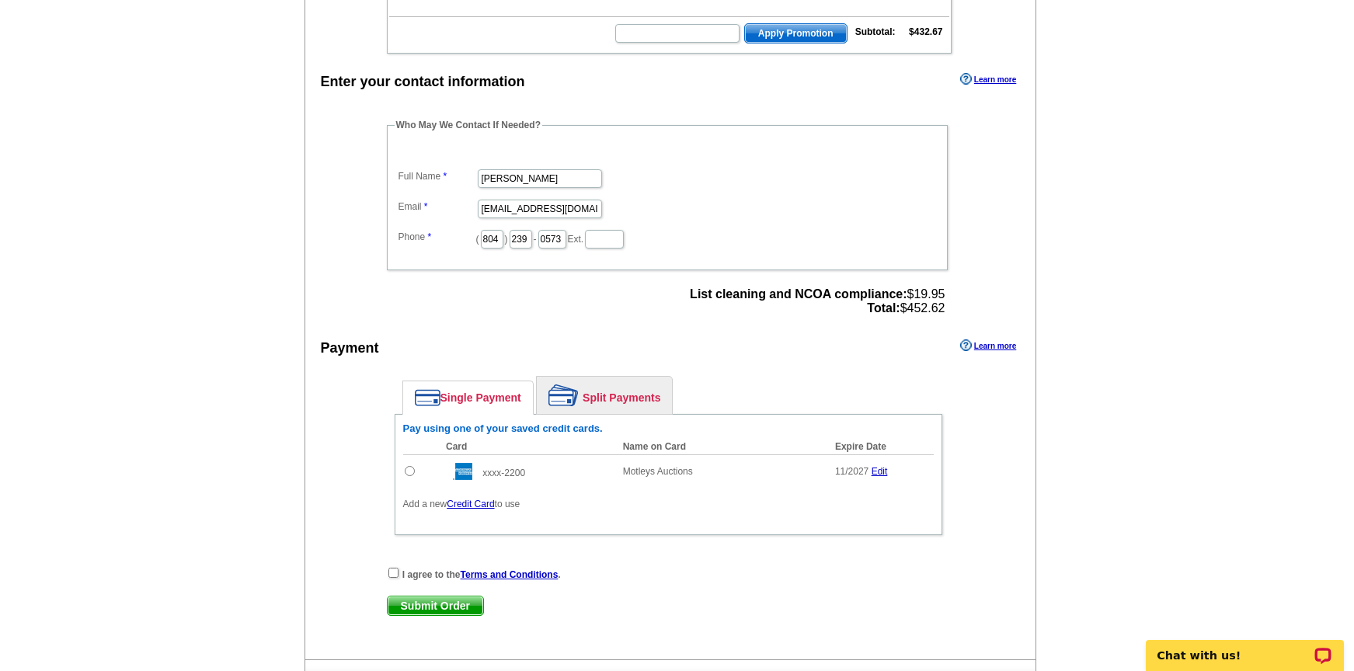
click at [414, 472] on input "radio" at bounding box center [410, 471] width 10 height 10
radio input "true"
click at [395, 576] on input "checkbox" at bounding box center [393, 573] width 10 height 10
checkbox input "true"
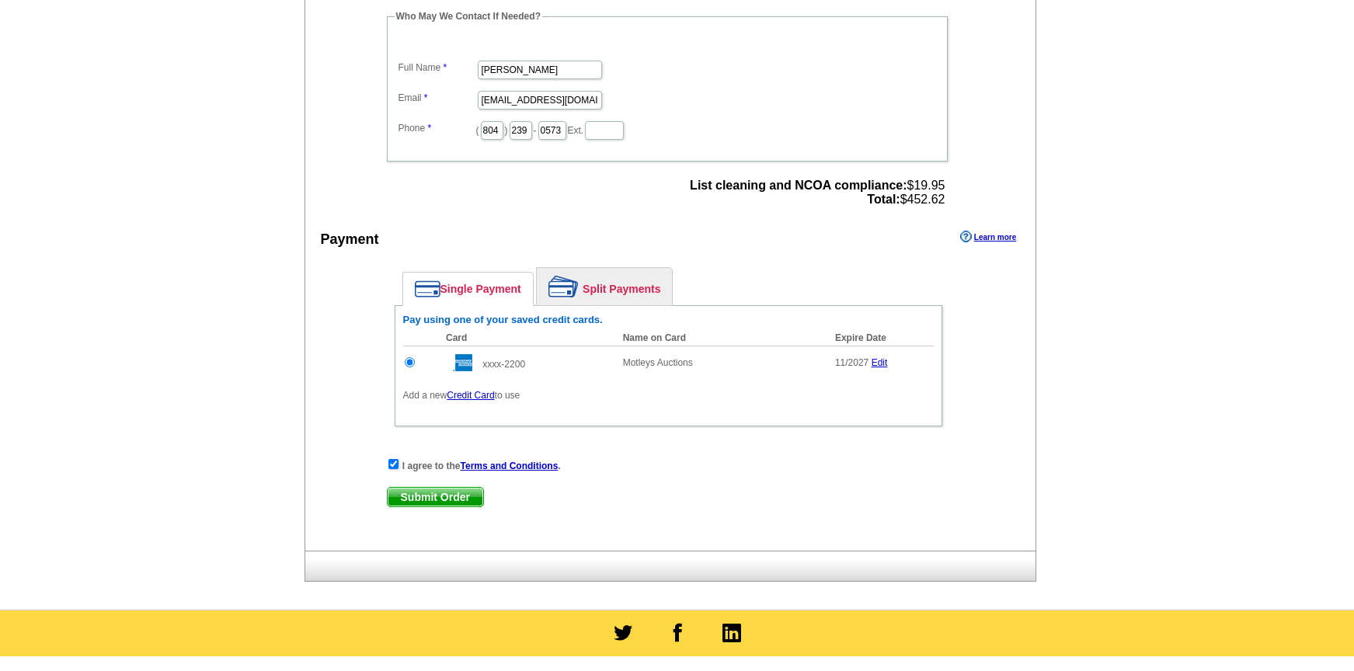
scroll to position [496, 0]
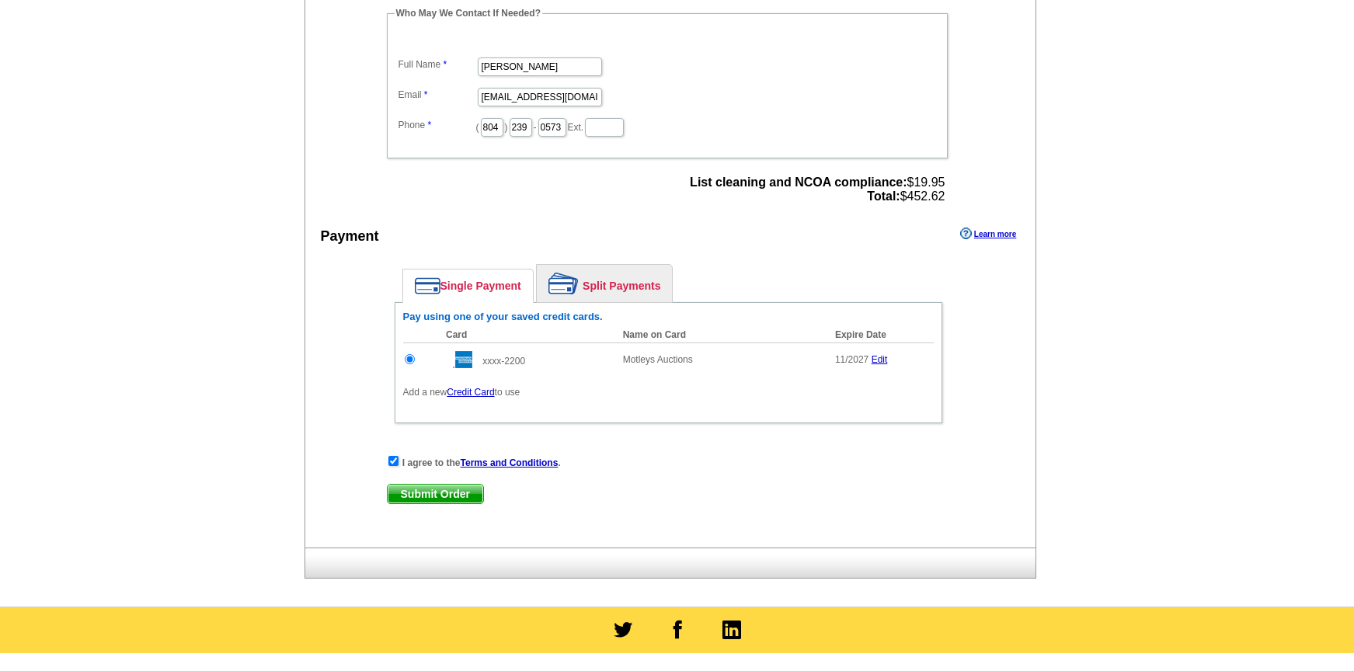
click at [433, 495] on span "Submit Order" at bounding box center [436, 494] width 96 height 19
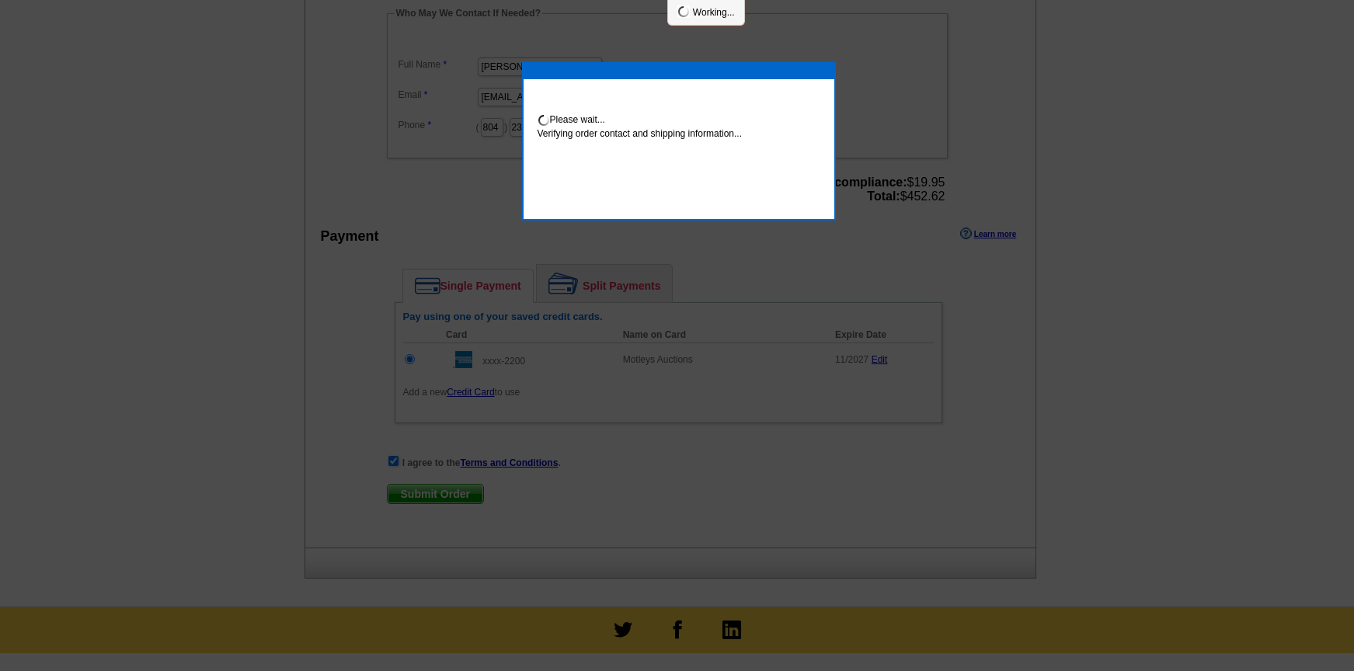
scroll to position [489, 0]
